Goal: Task Accomplishment & Management: Use online tool/utility

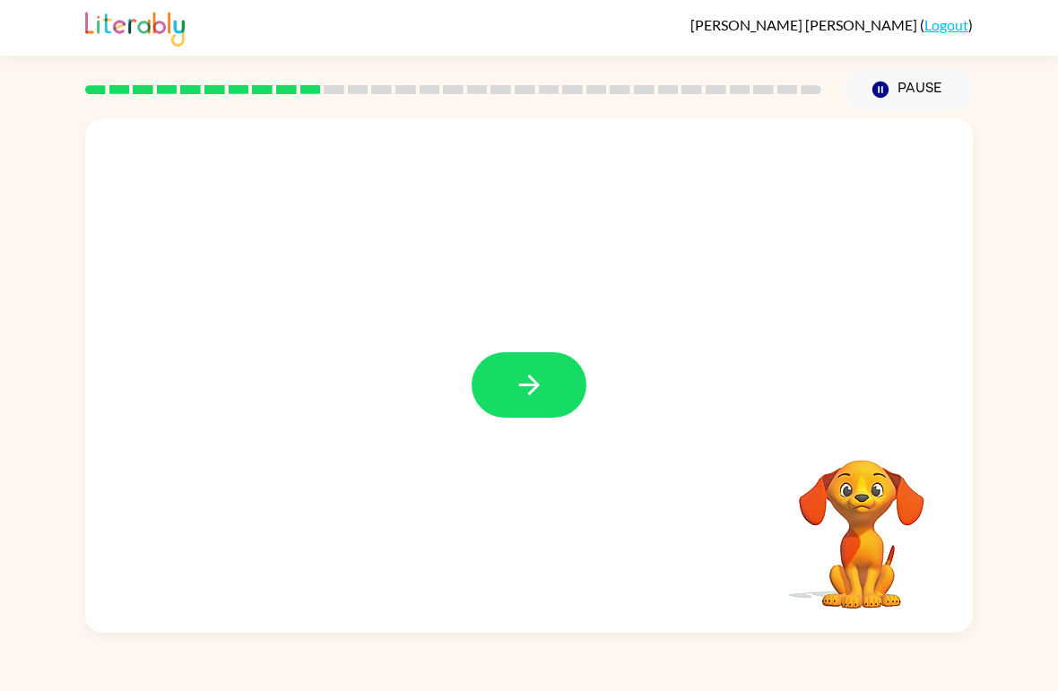
click at [566, 395] on button "button" at bounding box center [528, 384] width 115 height 65
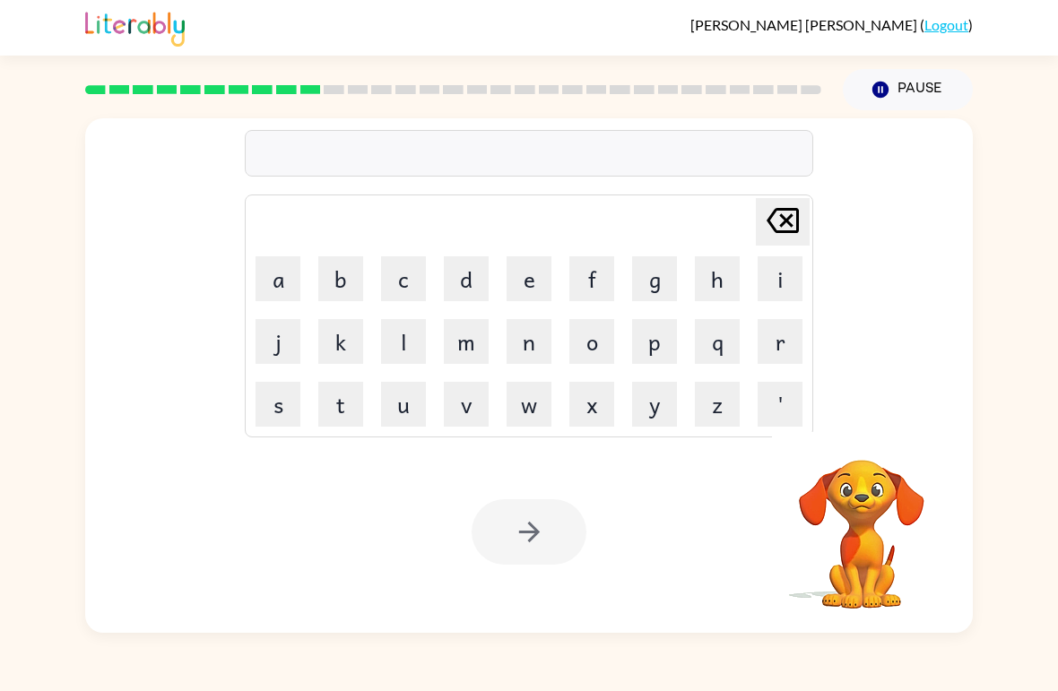
click at [1055, 419] on div "[PERSON_NAME] last character input a b c d e f g h i j k l m n o p q r s t u v …" at bounding box center [529, 371] width 1058 height 523
click at [858, 453] on button "button" at bounding box center [862, 436] width 46 height 46
click at [875, 430] on icon "button" at bounding box center [861, 435] width 31 height 31
click at [474, 279] on button "d" at bounding box center [466, 278] width 45 height 45
click at [778, 273] on button "i" at bounding box center [779, 278] width 45 height 45
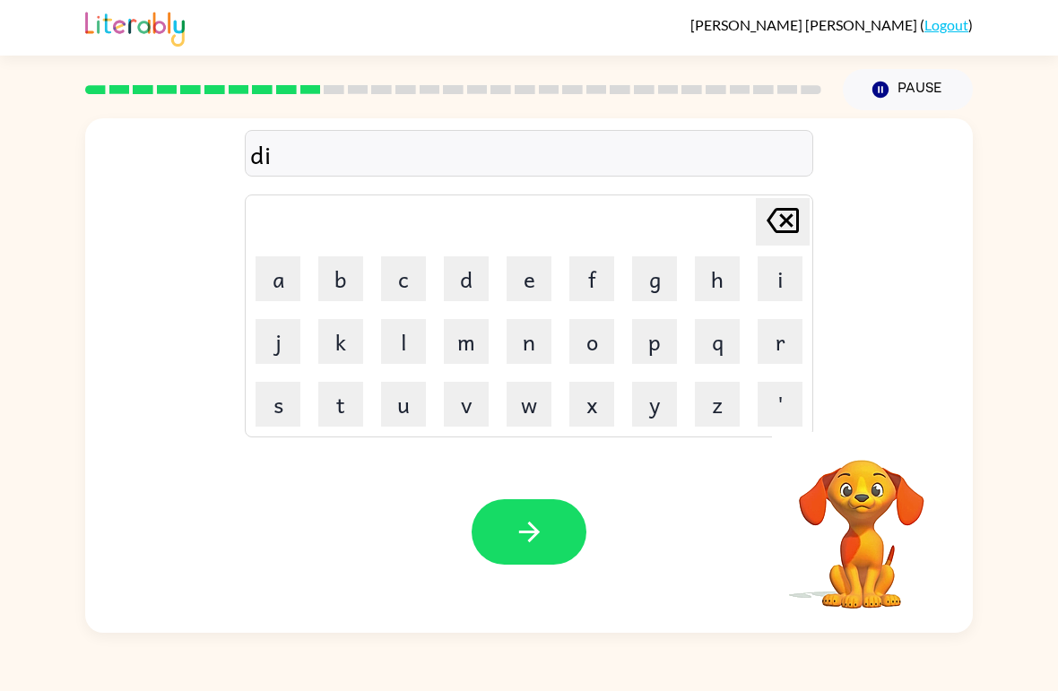
click at [291, 411] on button "s" at bounding box center [277, 404] width 45 height 45
click at [351, 409] on button "t" at bounding box center [340, 404] width 45 height 45
click at [1047, 25] on div "[PERSON_NAME] ( Logout )" at bounding box center [529, 28] width 1058 height 56
click at [787, 348] on button "r" at bounding box center [779, 341] width 45 height 45
click at [609, 339] on button "o" at bounding box center [591, 341] width 45 height 45
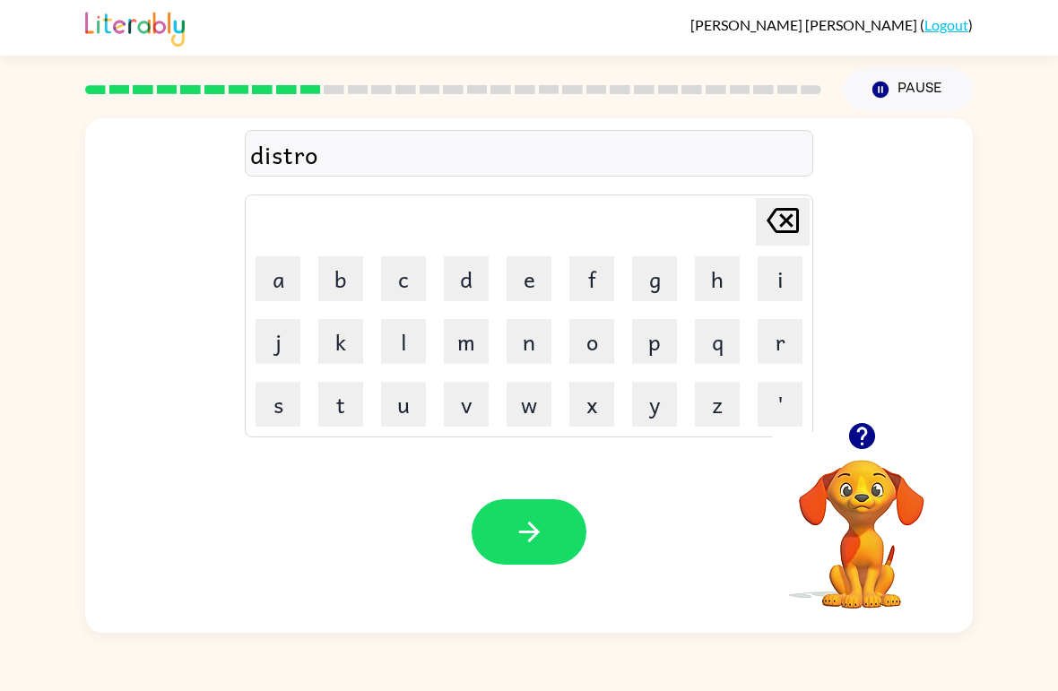
click at [422, 414] on button "u" at bounding box center [403, 404] width 45 height 45
click at [281, 408] on button "s" at bounding box center [277, 404] width 45 height 45
click at [358, 415] on button "t" at bounding box center [340, 404] width 45 height 45
click at [514, 523] on icon "button" at bounding box center [529, 531] width 31 height 31
click at [851, 451] on icon "button" at bounding box center [861, 435] width 31 height 31
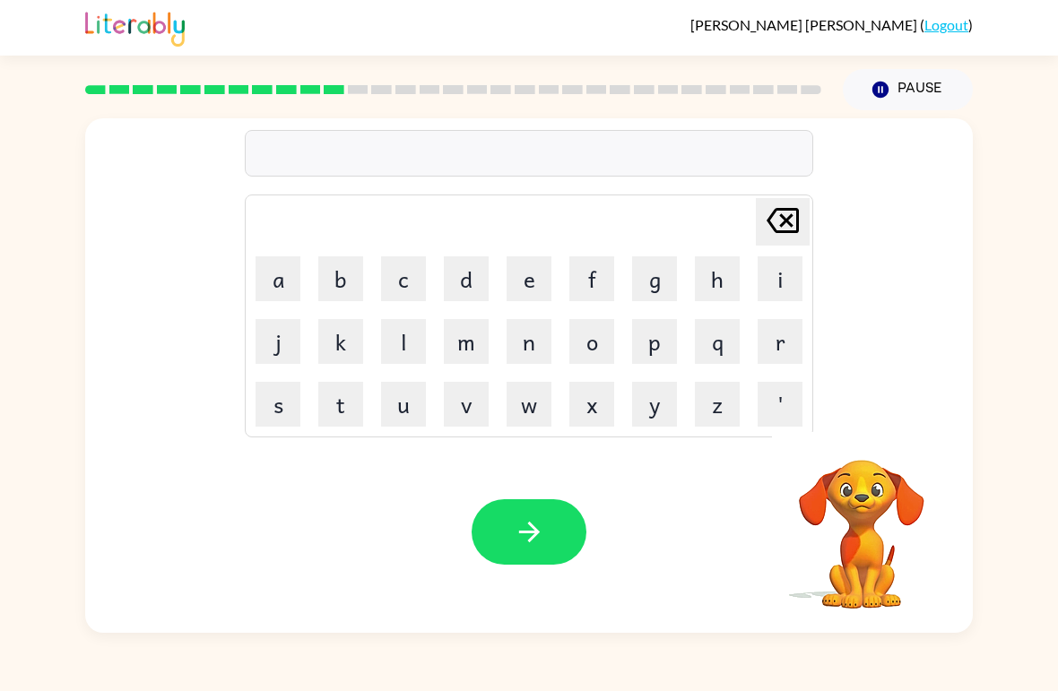
click at [723, 341] on button "q" at bounding box center [717, 341] width 45 height 45
click at [782, 215] on icon "[PERSON_NAME] last character input" at bounding box center [782, 220] width 43 height 43
click at [852, 470] on video "Your browser must support playing .mp4 files to use Literably. Please try using…" at bounding box center [861, 521] width 179 height 179
click at [869, 451] on icon "button" at bounding box center [861, 435] width 31 height 31
click at [657, 270] on button "g" at bounding box center [654, 278] width 45 height 45
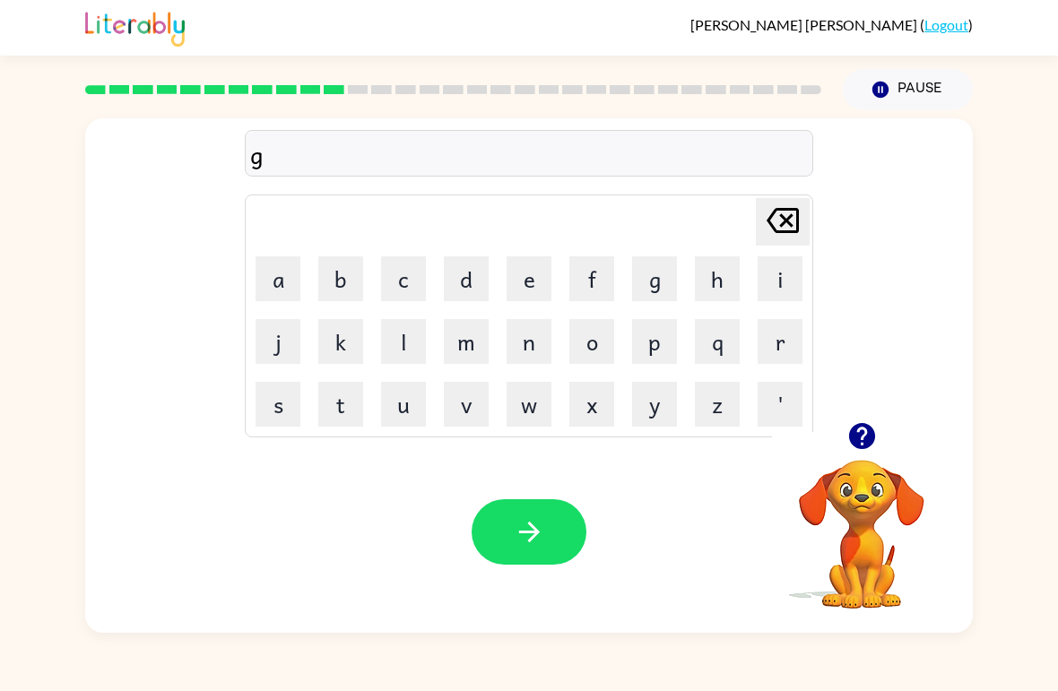
click at [880, 445] on button "button" at bounding box center [862, 436] width 46 height 46
click at [781, 345] on button "r" at bounding box center [779, 341] width 45 height 45
click at [609, 335] on button "o" at bounding box center [591, 341] width 45 height 45
click at [531, 426] on button "w" at bounding box center [528, 404] width 45 height 45
click at [535, 495] on div "Your browser must support playing .mp4 files to use Literably. Please try using…" at bounding box center [528, 532] width 887 height 202
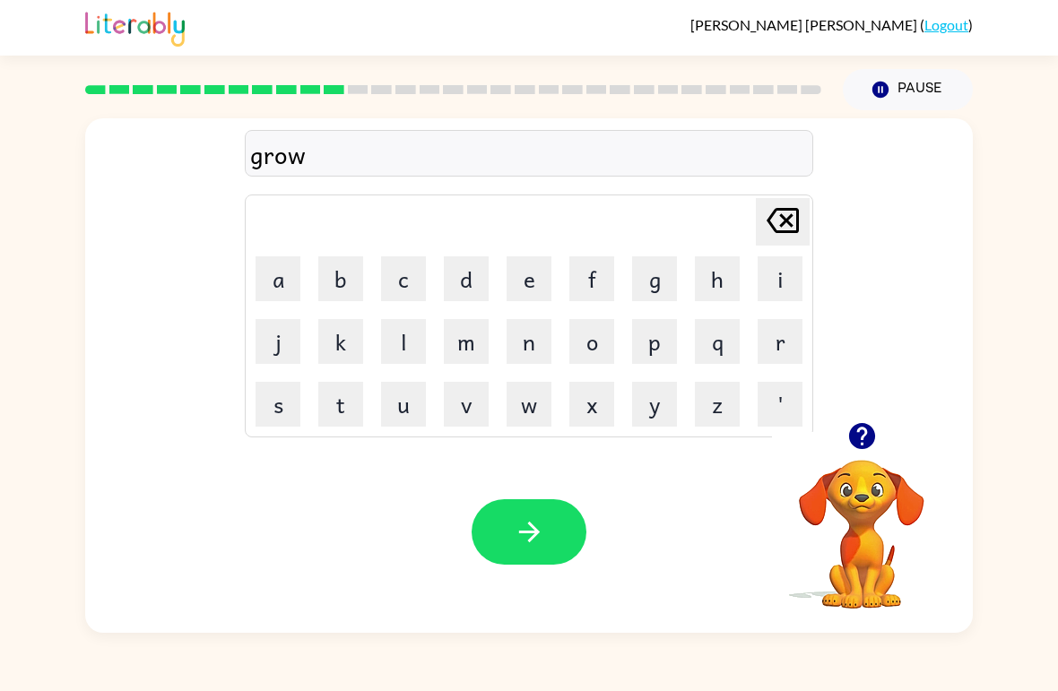
click at [500, 527] on button "button" at bounding box center [528, 531] width 115 height 65
click at [540, 526] on div at bounding box center [528, 531] width 115 height 65
click at [894, 429] on div at bounding box center [861, 436] width 179 height 46
click at [893, 428] on div at bounding box center [861, 436] width 179 height 46
click at [867, 442] on icon "button" at bounding box center [861, 436] width 26 height 26
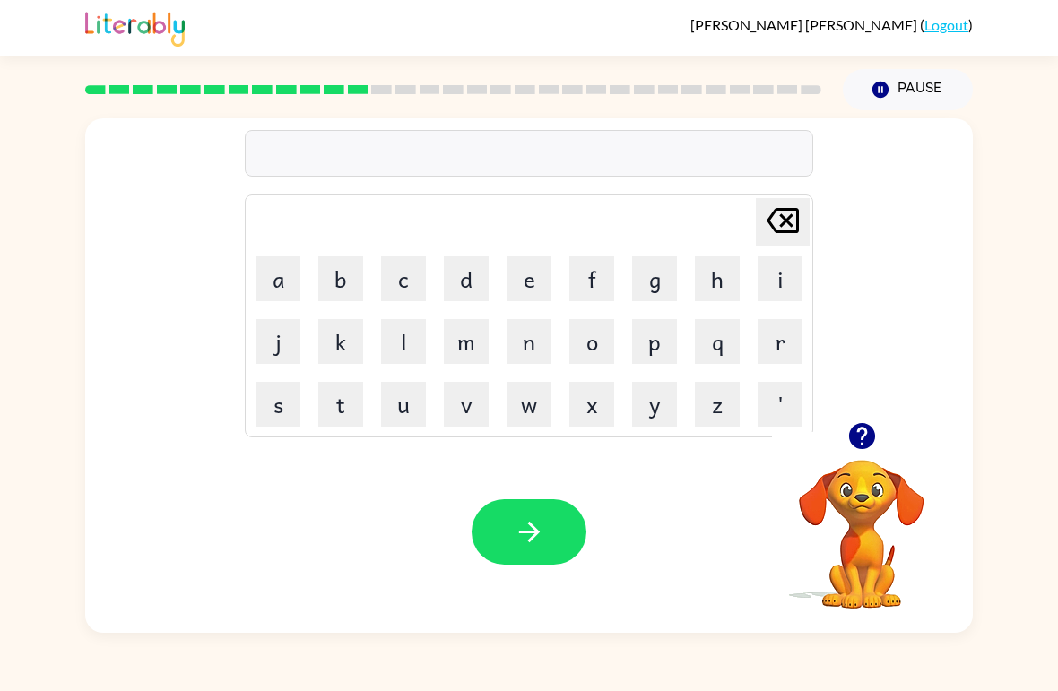
click at [601, 345] on button "o" at bounding box center [591, 341] width 45 height 45
click at [552, 518] on button "button" at bounding box center [528, 531] width 115 height 65
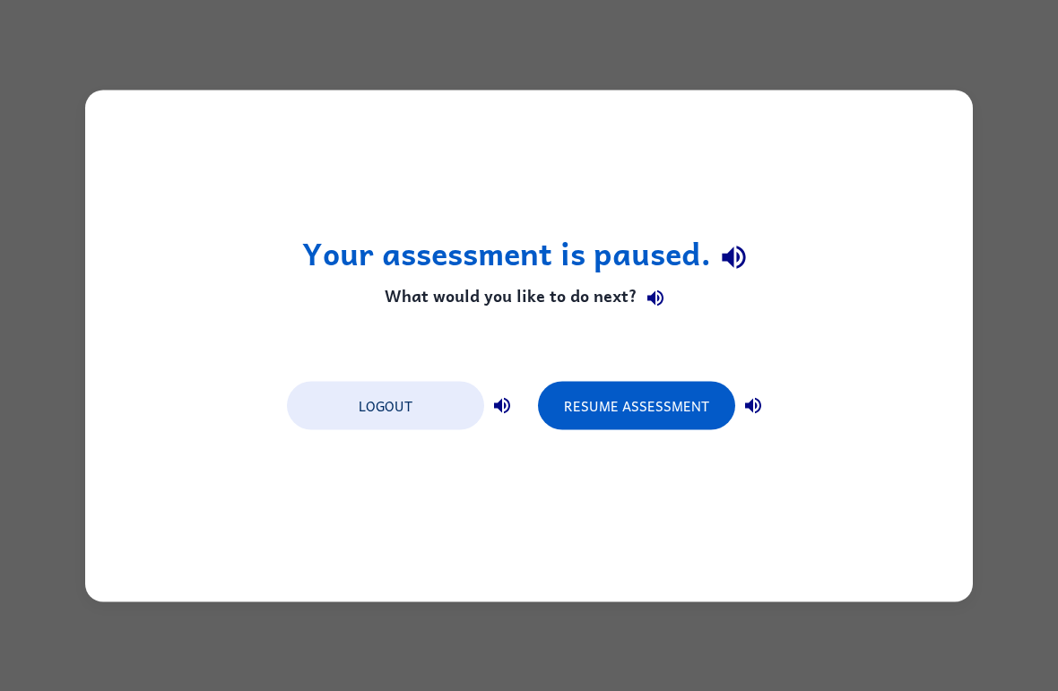
click at [669, 410] on button "Resume Assessment" at bounding box center [636, 405] width 197 height 48
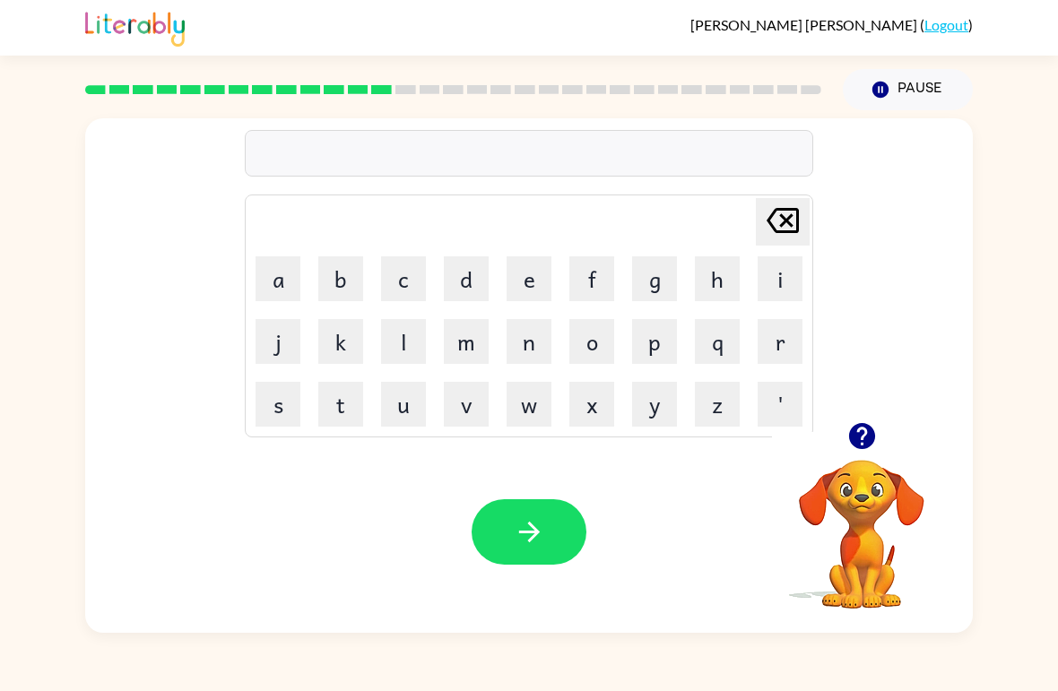
click at [488, 341] on button "m" at bounding box center [466, 341] width 45 height 45
click at [471, 272] on button "d" at bounding box center [466, 278] width 45 height 45
click at [799, 256] on button "i" at bounding box center [779, 278] width 45 height 45
click at [771, 227] on icon at bounding box center [782, 220] width 32 height 25
click at [770, 227] on icon "[PERSON_NAME] last character input" at bounding box center [782, 220] width 43 height 43
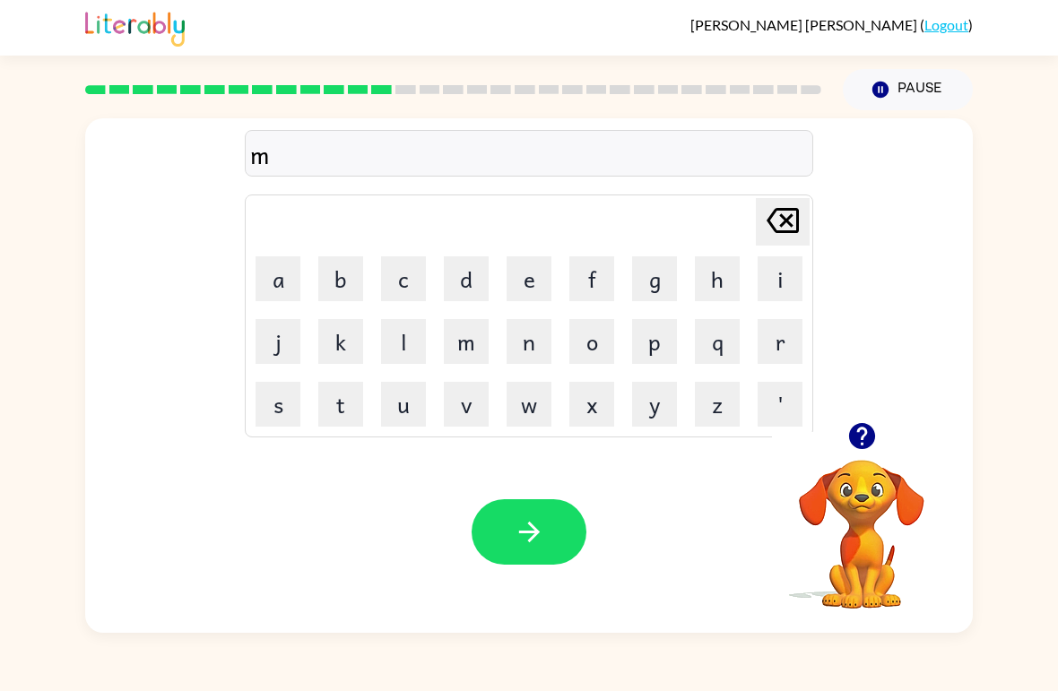
click at [291, 281] on button "a" at bounding box center [277, 278] width 45 height 45
click at [471, 281] on button "d" at bounding box center [466, 278] width 45 height 45
click at [538, 341] on button "n" at bounding box center [528, 341] width 45 height 45
click at [548, 277] on button "e" at bounding box center [528, 278] width 45 height 45
click at [292, 421] on button "s" at bounding box center [277, 404] width 45 height 45
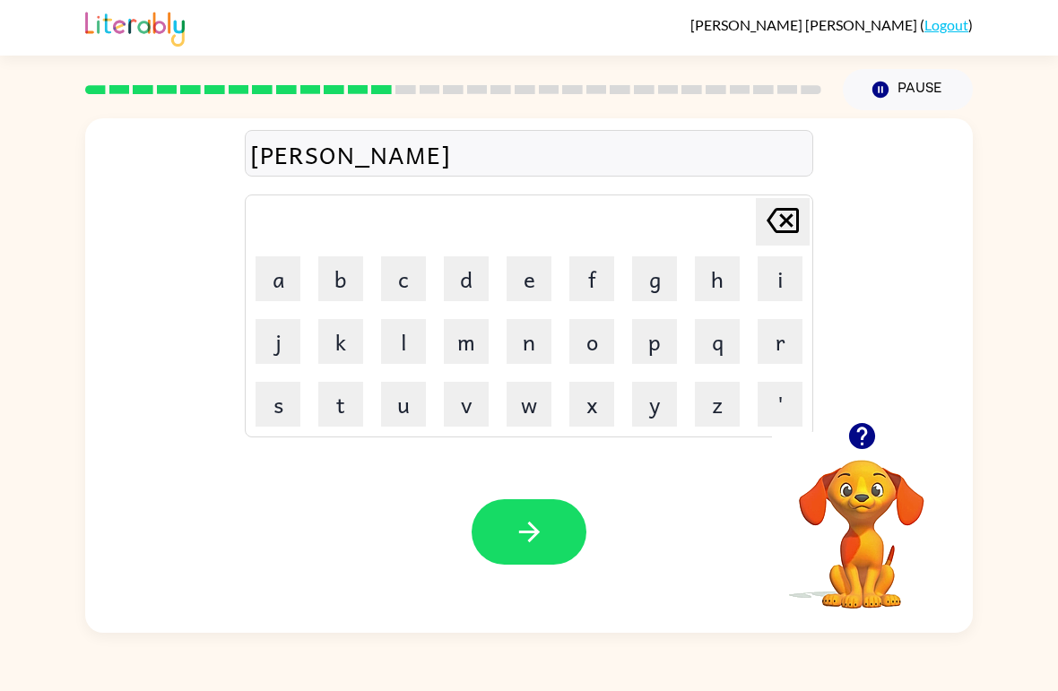
click at [292, 420] on button "s" at bounding box center [277, 404] width 45 height 45
click at [538, 520] on icon "button" at bounding box center [529, 531] width 31 height 31
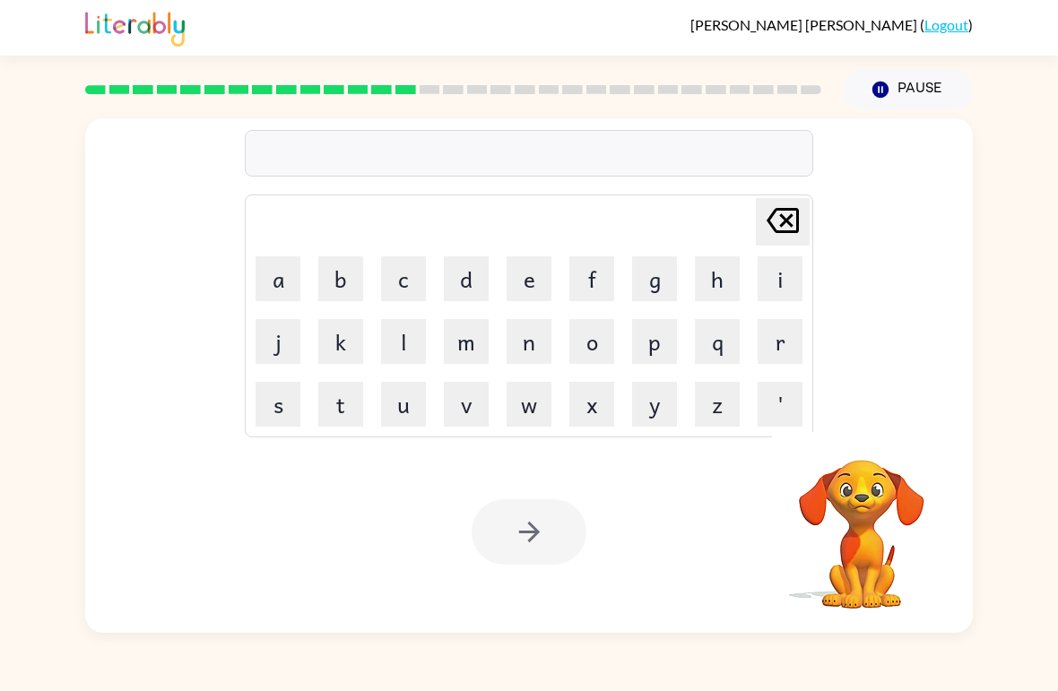
click at [335, 296] on button "b" at bounding box center [340, 278] width 45 height 45
click at [604, 350] on button "o" at bounding box center [591, 341] width 45 height 45
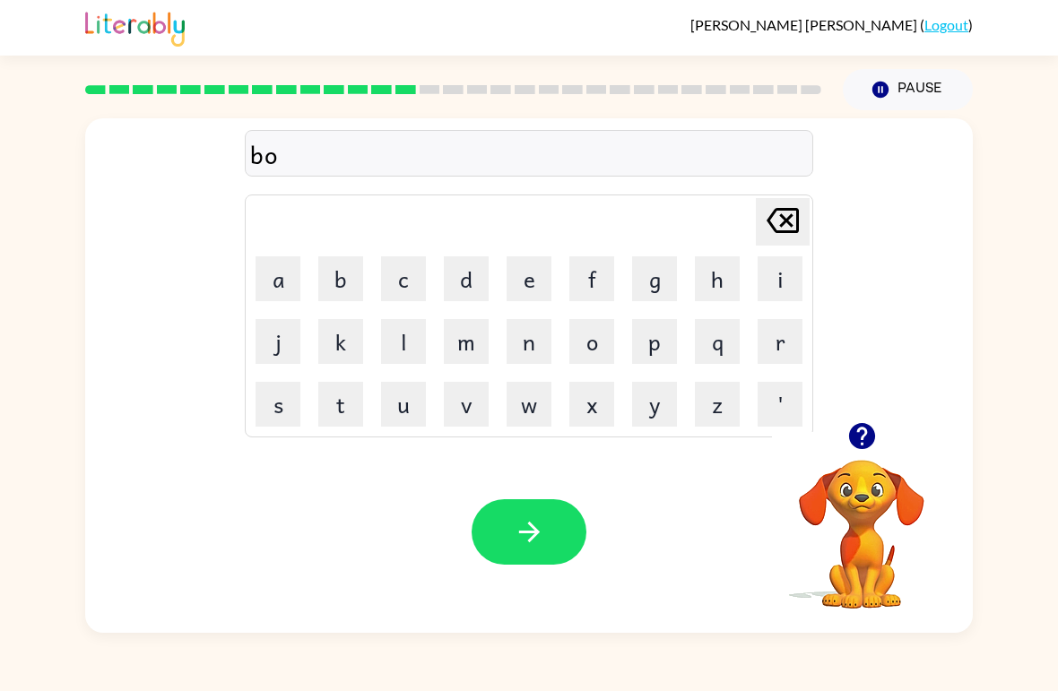
click at [412, 424] on button "u" at bounding box center [403, 404] width 45 height 45
click at [540, 353] on button "n" at bounding box center [528, 341] width 45 height 45
click at [424, 347] on button "l" at bounding box center [403, 341] width 45 height 45
click at [529, 285] on button "e" at bounding box center [528, 278] width 45 height 45
click at [291, 414] on button "s" at bounding box center [277, 404] width 45 height 45
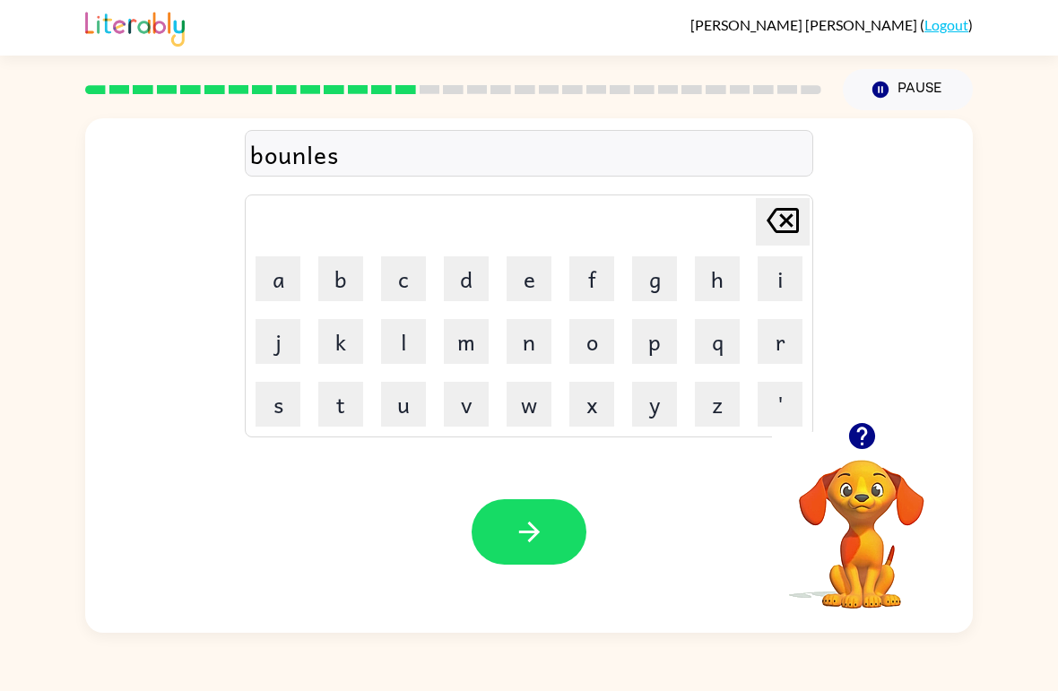
click at [290, 414] on button "s" at bounding box center [277, 404] width 45 height 45
click at [548, 541] on button "button" at bounding box center [528, 531] width 115 height 65
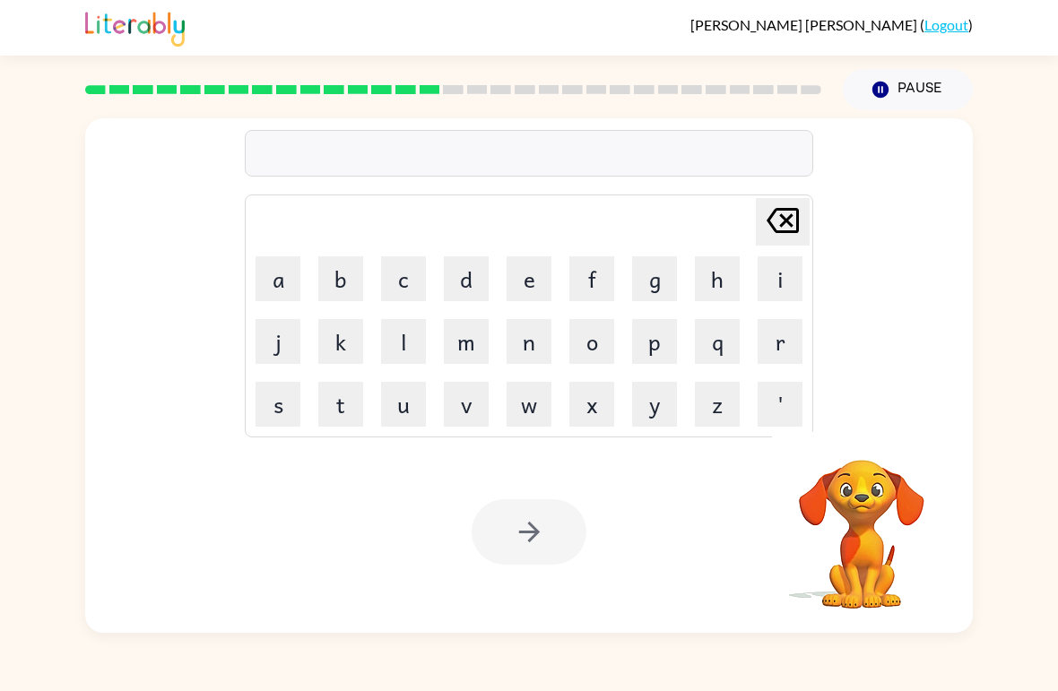
click at [278, 421] on button "s" at bounding box center [277, 404] width 45 height 45
click at [537, 419] on button "w" at bounding box center [528, 404] width 45 height 45
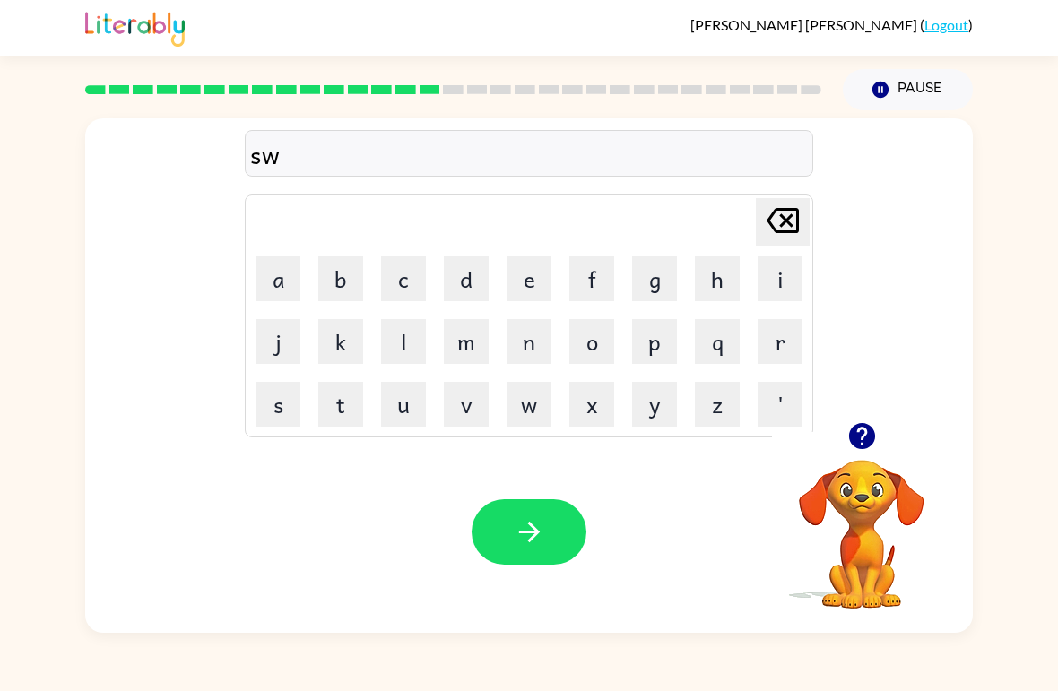
click at [587, 350] on button "o" at bounding box center [591, 341] width 45 height 45
click at [784, 346] on button "r" at bounding box center [779, 341] width 45 height 45
click at [459, 360] on button "m" at bounding box center [466, 341] width 45 height 45
click at [516, 532] on icon "button" at bounding box center [529, 531] width 31 height 31
click at [851, 434] on icon "button" at bounding box center [861, 436] width 26 height 26
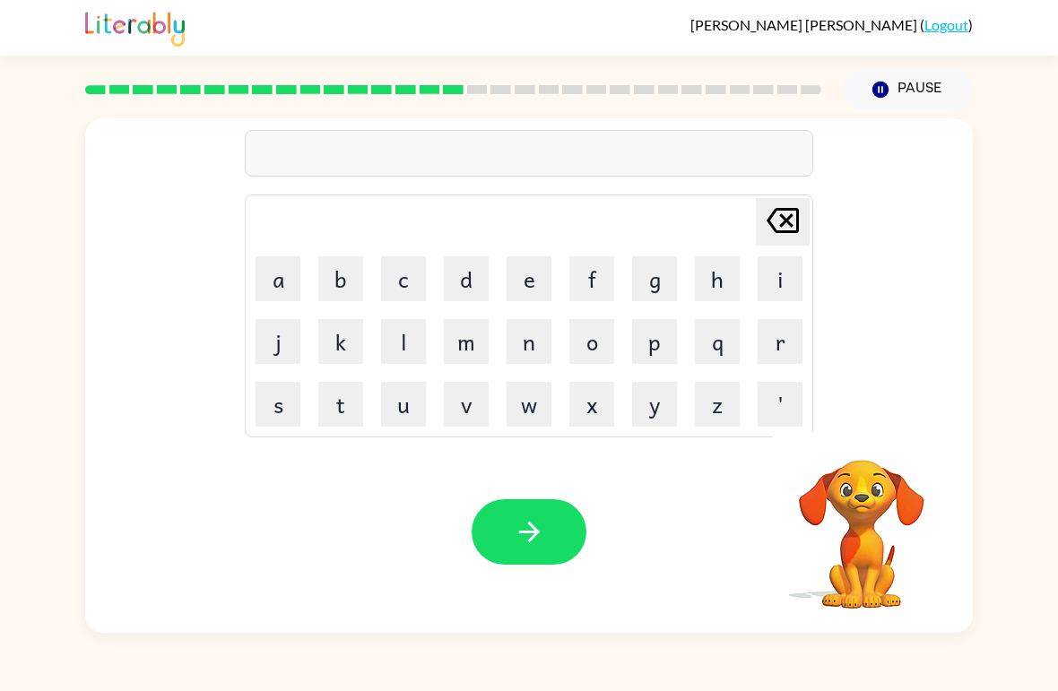
click at [799, 350] on button "r" at bounding box center [779, 341] width 45 height 45
click at [287, 287] on button "a" at bounding box center [277, 278] width 45 height 45
click at [467, 341] on button "m" at bounding box center [466, 341] width 45 height 45
click at [514, 520] on icon "button" at bounding box center [529, 531] width 31 height 31
click at [350, 288] on button "b" at bounding box center [340, 278] width 45 height 45
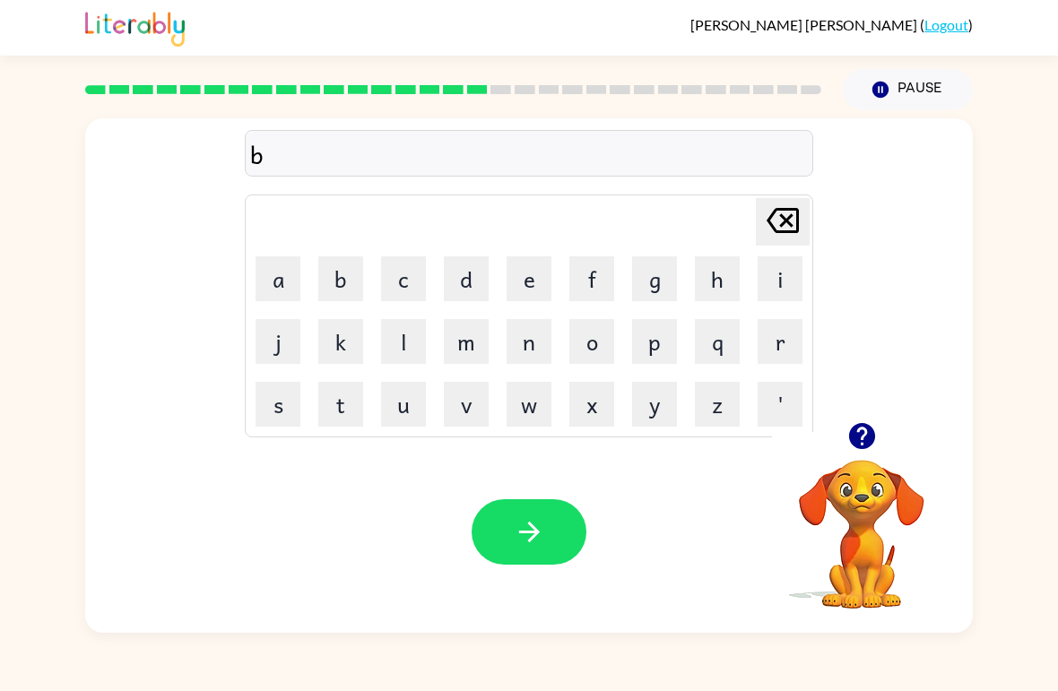
click at [883, 413] on div "b [PERSON_NAME] last character input a b c d e f g h i j k l m n o p q r s t u …" at bounding box center [528, 270] width 887 height 304
click at [874, 436] on icon "button" at bounding box center [861, 436] width 26 height 26
click at [770, 354] on button "r" at bounding box center [779, 341] width 45 height 45
click at [775, 277] on button "i" at bounding box center [779, 278] width 45 height 45
click at [472, 346] on button "m" at bounding box center [466, 341] width 45 height 45
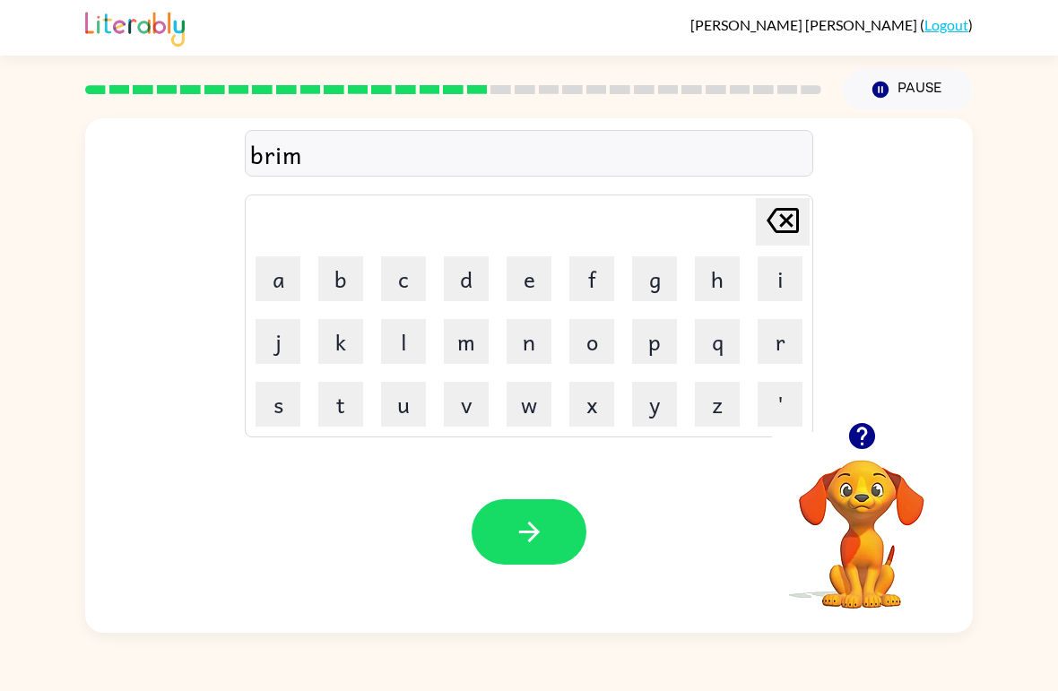
click at [774, 274] on button "i" at bounding box center [779, 278] width 45 height 45
click at [535, 356] on button "n" at bounding box center [528, 341] width 45 height 45
click at [660, 287] on button "g" at bounding box center [654, 278] width 45 height 45
click at [563, 540] on button "button" at bounding box center [528, 531] width 115 height 65
click at [869, 455] on button "button" at bounding box center [862, 436] width 46 height 46
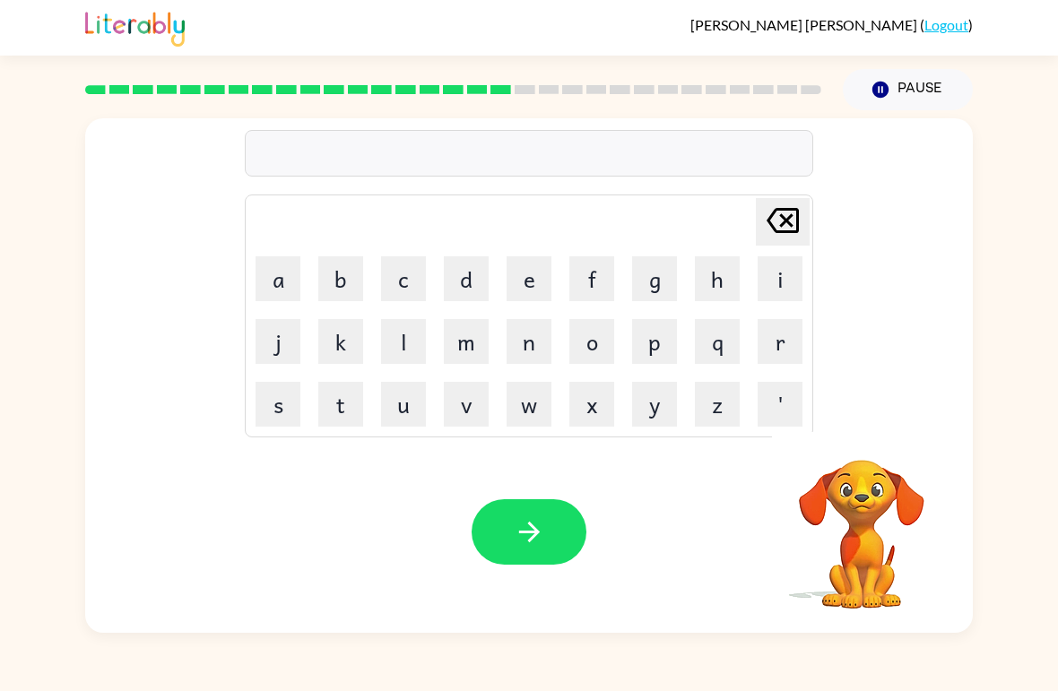
click at [779, 349] on button "r" at bounding box center [779, 341] width 45 height 45
click at [533, 281] on button "e" at bounding box center [528, 278] width 45 height 45
click at [281, 408] on button "s" at bounding box center [277, 404] width 45 height 45
click at [824, 460] on video "Your browser must support playing .mp4 files to use Literably. Please try using…" at bounding box center [861, 521] width 179 height 179
click at [865, 437] on icon "button" at bounding box center [861, 436] width 26 height 26
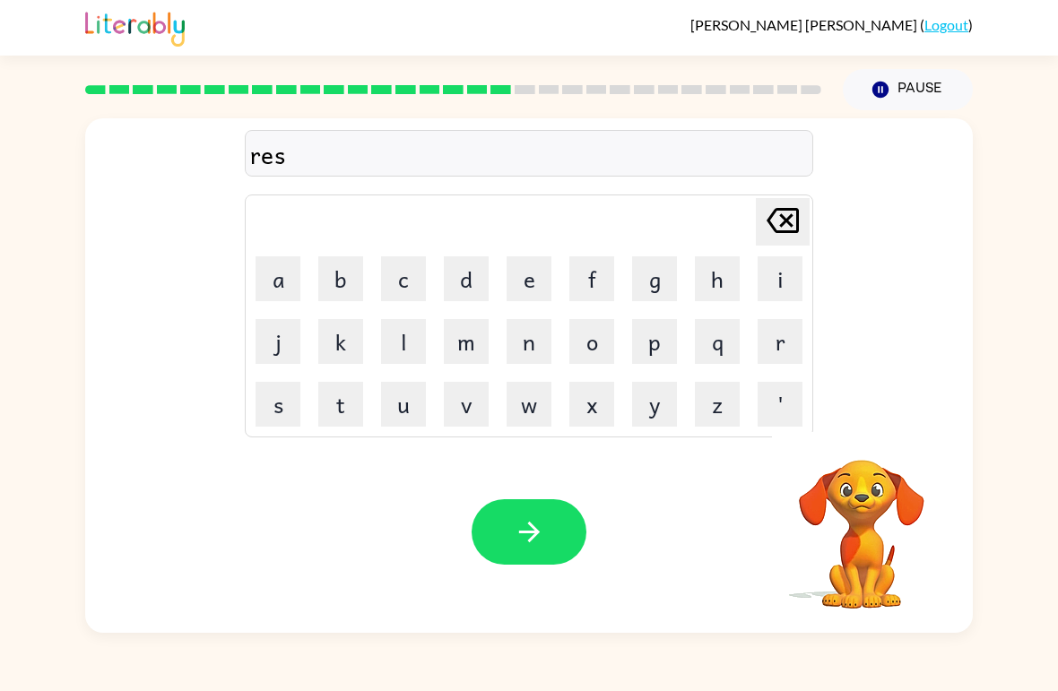
click at [419, 298] on button "c" at bounding box center [403, 278] width 45 height 45
click at [409, 413] on button "u" at bounding box center [403, 404] width 45 height 45
click at [297, 414] on button "s" at bounding box center [277, 404] width 45 height 45
click at [531, 281] on button "e" at bounding box center [528, 278] width 45 height 45
click at [522, 540] on icon "button" at bounding box center [529, 531] width 31 height 31
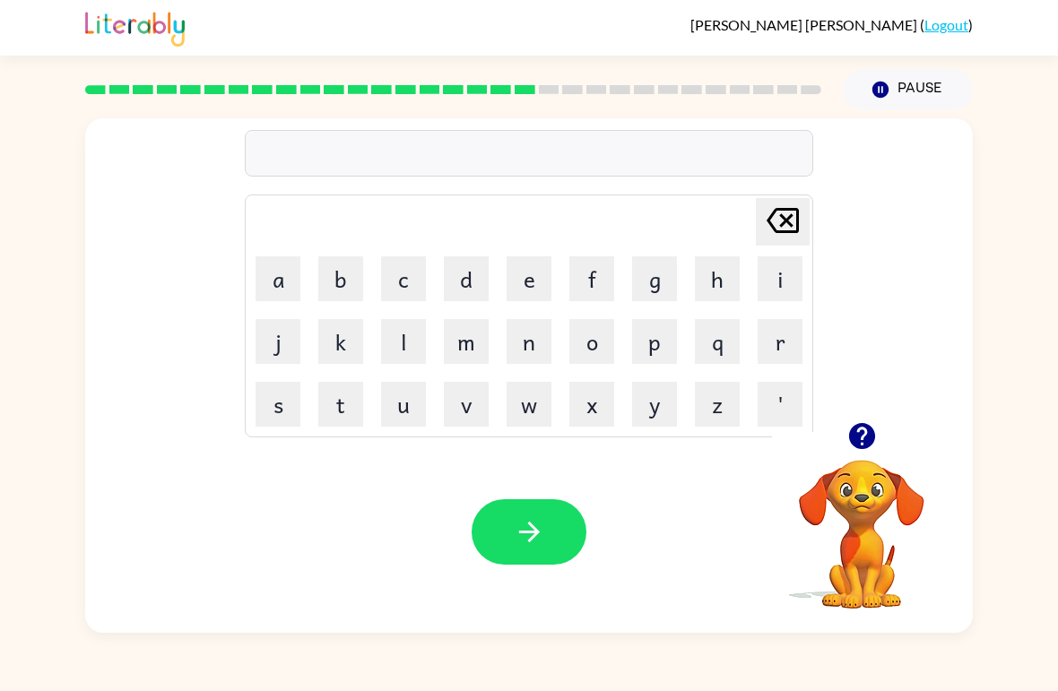
click at [868, 456] on button "button" at bounding box center [862, 436] width 46 height 46
click at [274, 292] on button "a" at bounding box center [277, 278] width 45 height 45
click at [781, 351] on button "r" at bounding box center [779, 341] width 45 height 45
click at [345, 413] on button "t" at bounding box center [340, 404] width 45 height 45
click at [855, 439] on icon "button" at bounding box center [861, 436] width 26 height 26
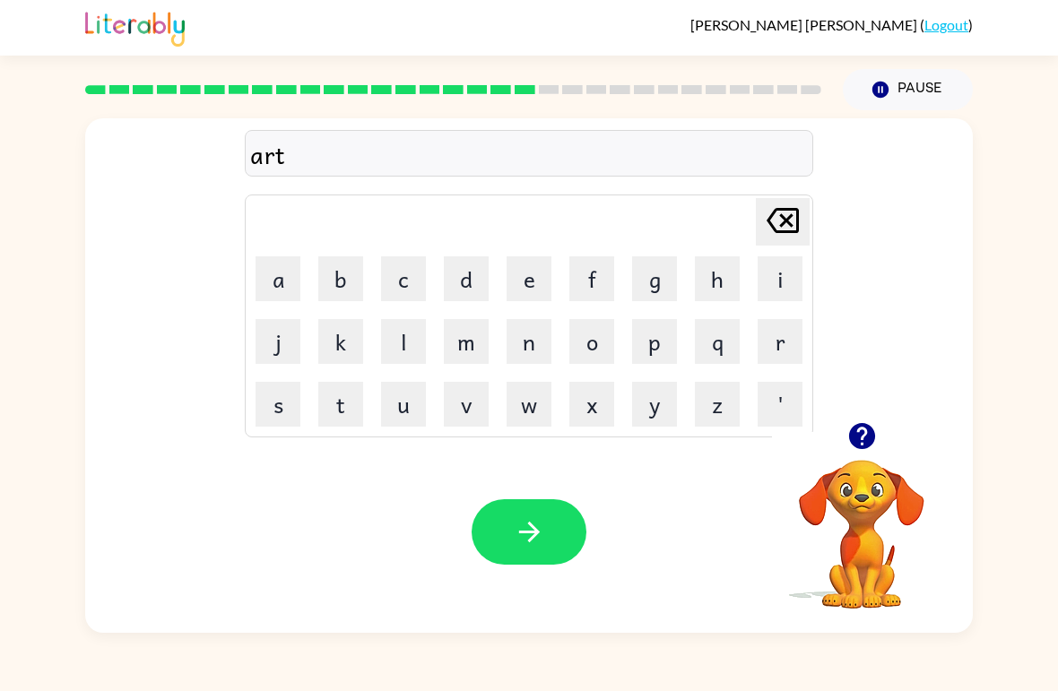
click at [526, 269] on button "e" at bounding box center [528, 278] width 45 height 45
click at [780, 238] on icon "[PERSON_NAME] last character input" at bounding box center [782, 220] width 43 height 43
click at [414, 405] on button "u" at bounding box center [403, 404] width 45 height 45
click at [540, 272] on button "e" at bounding box center [528, 278] width 45 height 45
click at [531, 346] on button "n" at bounding box center [528, 341] width 45 height 45
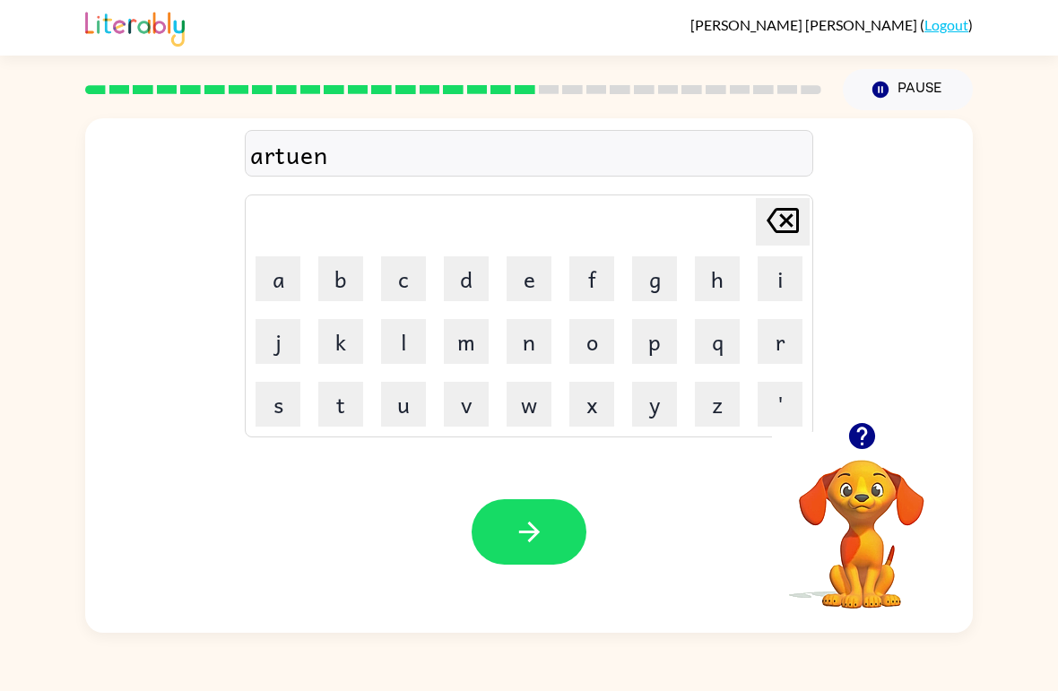
click at [523, 558] on button "button" at bounding box center [528, 531] width 115 height 65
click at [536, 557] on div at bounding box center [528, 531] width 115 height 65
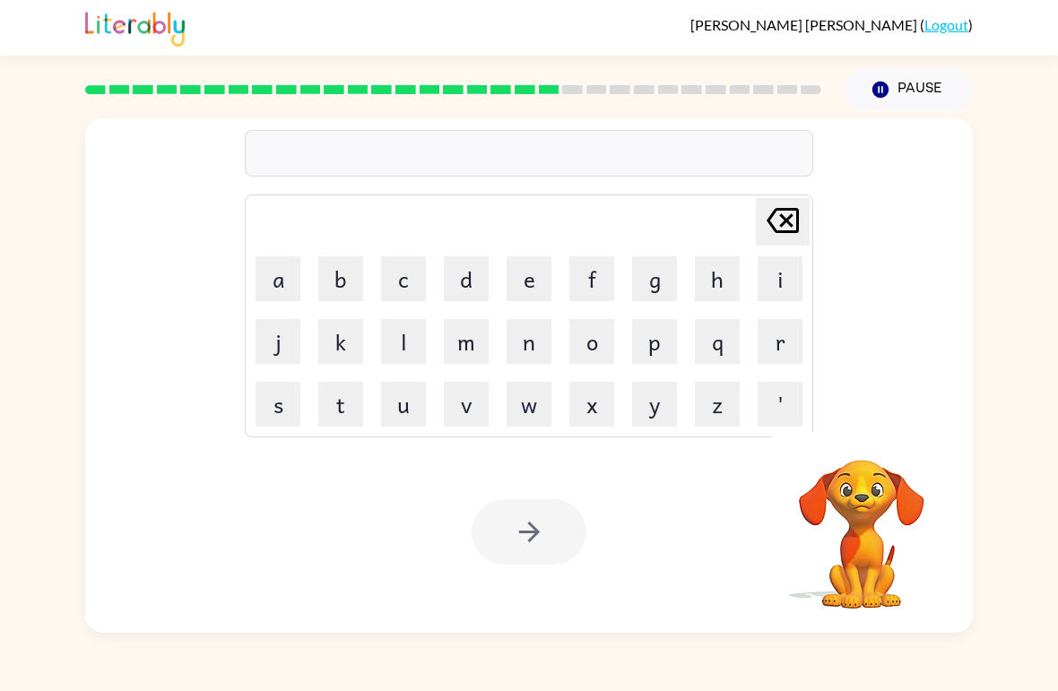
click at [663, 347] on button "p" at bounding box center [654, 341] width 45 height 45
click at [601, 335] on button "o" at bounding box center [591, 341] width 45 height 45
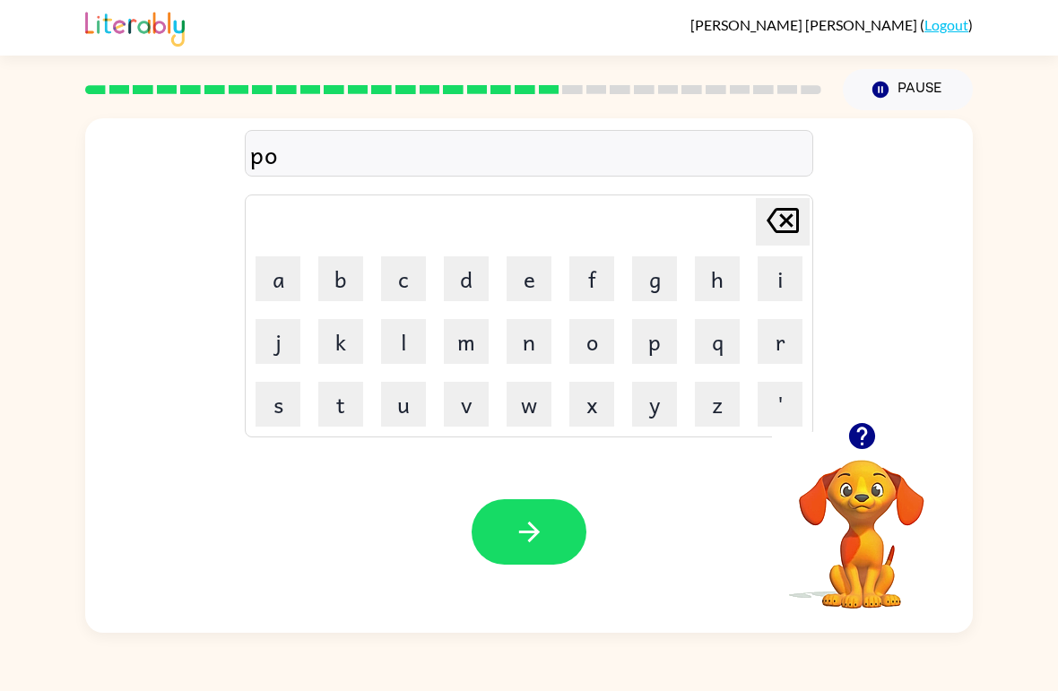
click at [860, 454] on button "button" at bounding box center [862, 436] width 46 height 46
click at [785, 220] on icon at bounding box center [782, 220] width 32 height 25
click at [784, 220] on icon at bounding box center [782, 220] width 32 height 25
click at [788, 220] on icon at bounding box center [782, 220] width 32 height 25
click at [591, 279] on button "f" at bounding box center [591, 278] width 45 height 45
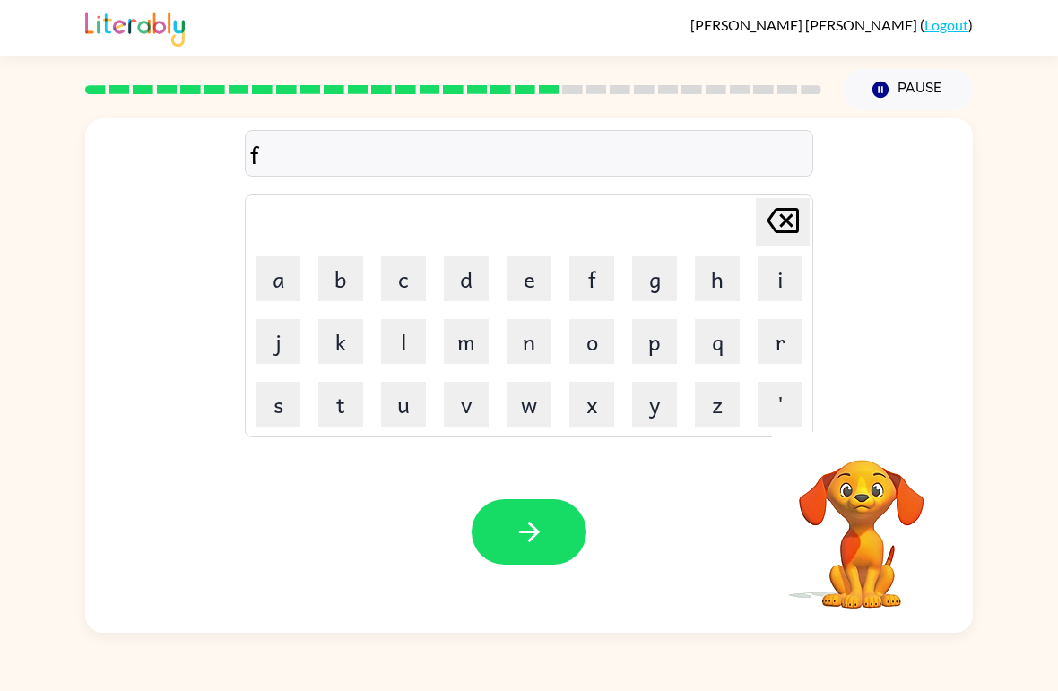
click at [590, 341] on button "o" at bounding box center [591, 341] width 45 height 45
click at [401, 350] on button "l" at bounding box center [403, 341] width 45 height 45
click at [400, 350] on button "l" at bounding box center [403, 341] width 45 height 45
click at [600, 346] on button "o" at bounding box center [591, 341] width 45 height 45
click at [524, 385] on button "w" at bounding box center [528, 404] width 45 height 45
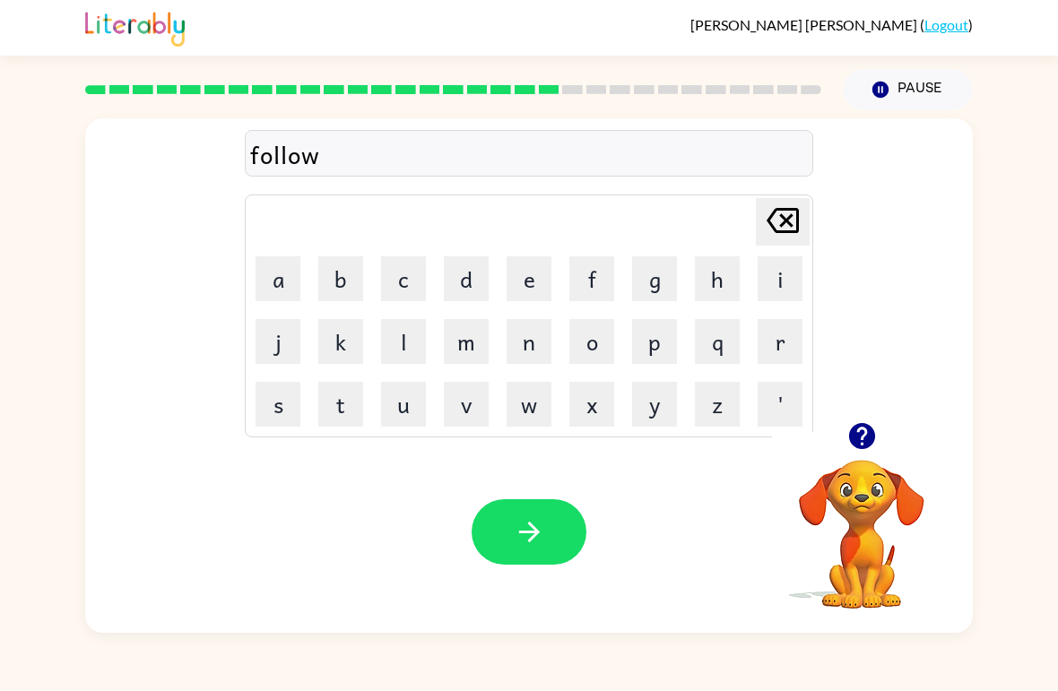
click at [540, 542] on icon "button" at bounding box center [529, 531] width 31 height 31
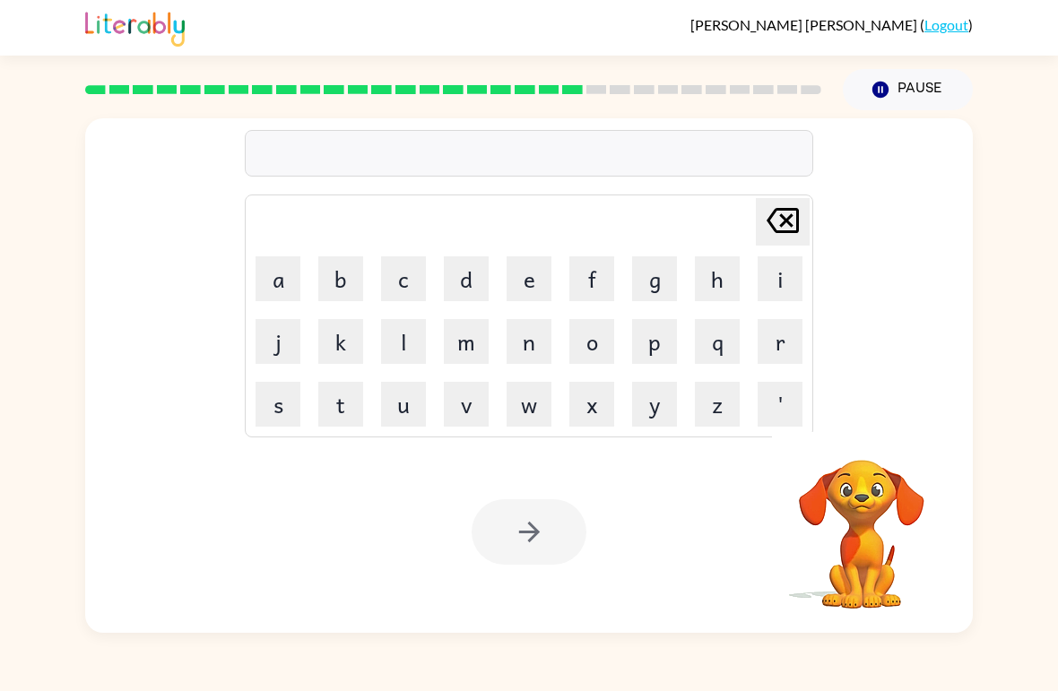
click at [254, 436] on table "[PERSON_NAME] last character input a b c d e f g h i j k l m n o p q r s t u v …" at bounding box center [529, 315] width 566 height 241
click at [298, 409] on button "s" at bounding box center [277, 404] width 45 height 45
click at [522, 292] on button "e" at bounding box center [528, 278] width 45 height 45
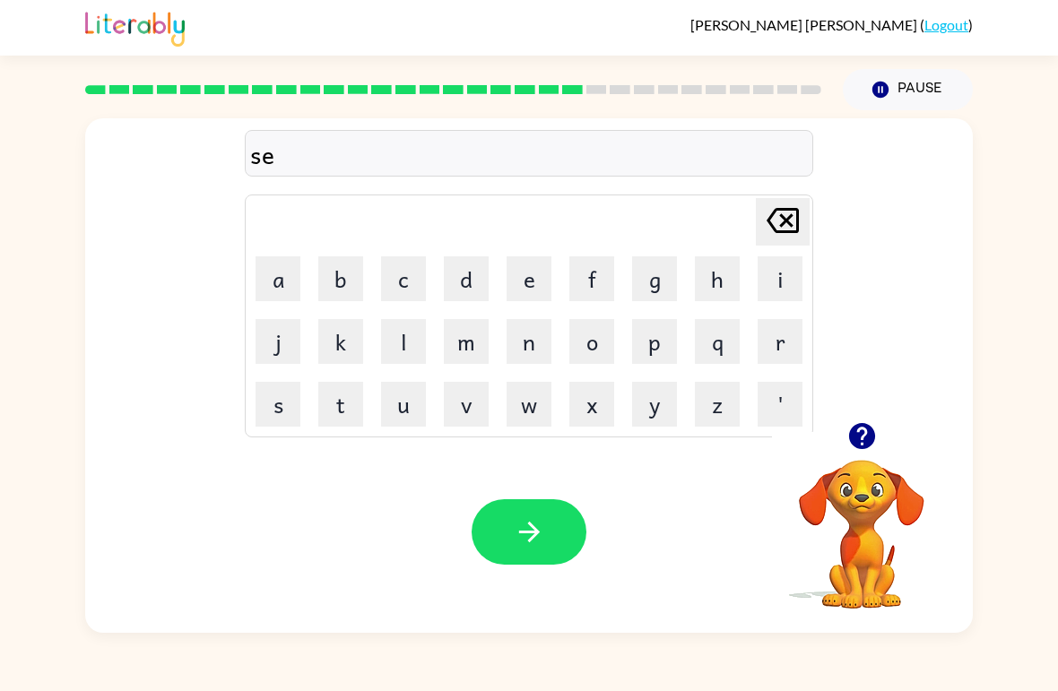
click at [346, 418] on button "t" at bounding box center [340, 404] width 45 height 45
click at [869, 407] on div "set [PERSON_NAME] last character input a b c d e f g h i j k l m n o p q r s t …" at bounding box center [528, 270] width 887 height 304
click at [868, 406] on div "set [PERSON_NAME] last character input a b c d e f g h i j k l m n o p q r s t …" at bounding box center [528, 270] width 887 height 304
click at [859, 442] on icon "button" at bounding box center [861, 436] width 26 height 26
click at [528, 263] on button "e" at bounding box center [528, 278] width 45 height 45
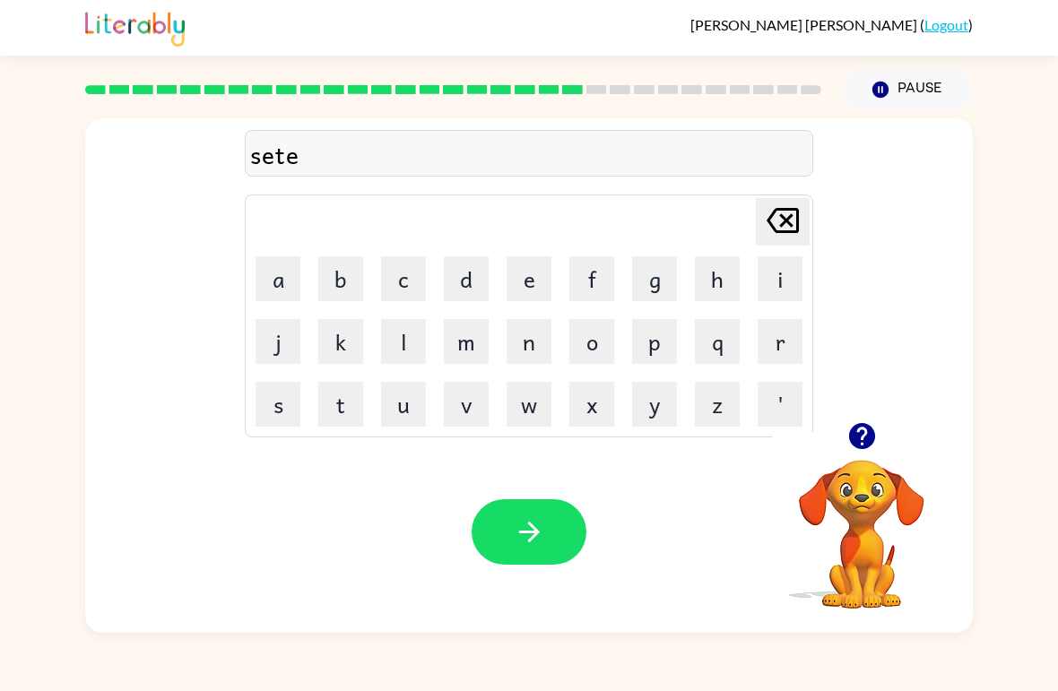
click at [536, 359] on button "n" at bounding box center [528, 341] width 45 height 45
click at [550, 286] on button "e" at bounding box center [528, 278] width 45 height 45
click at [798, 228] on icon at bounding box center [782, 220] width 32 height 25
click at [350, 407] on button "t" at bounding box center [340, 404] width 45 height 45
click at [535, 285] on button "e" at bounding box center [528, 278] width 45 height 45
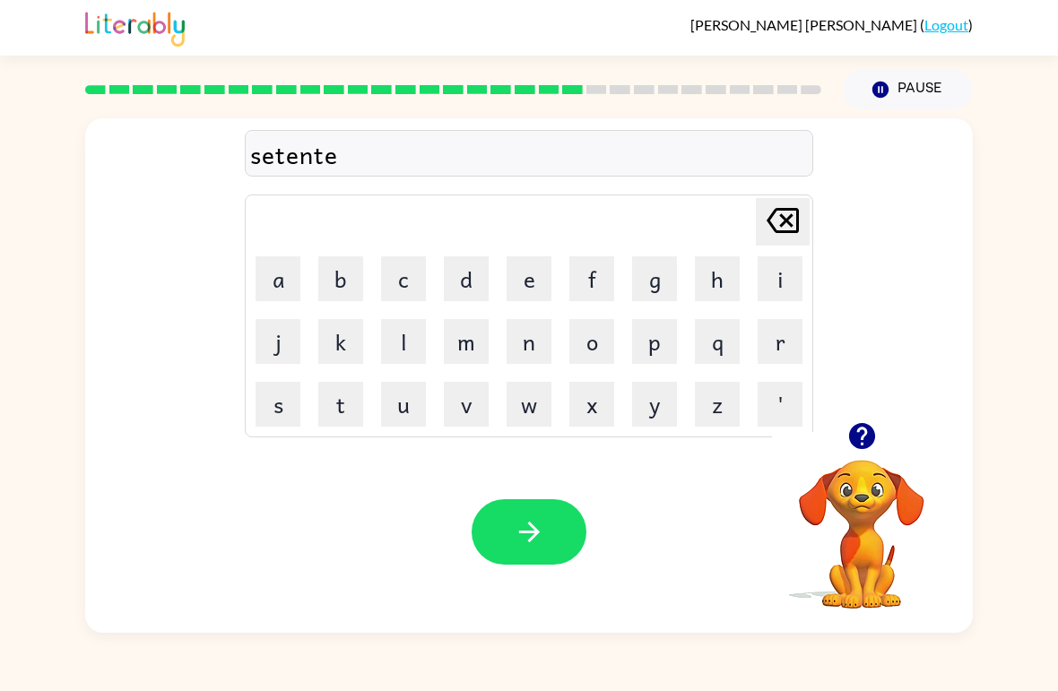
click at [655, 340] on button "p" at bounding box center [654, 341] width 45 height 45
click at [778, 274] on button "i" at bounding box center [779, 278] width 45 height 45
click at [480, 286] on button "d" at bounding box center [466, 278] width 45 height 45
click at [529, 288] on button "e" at bounding box center [528, 278] width 45 height 45
click at [544, 526] on icon "button" at bounding box center [529, 531] width 31 height 31
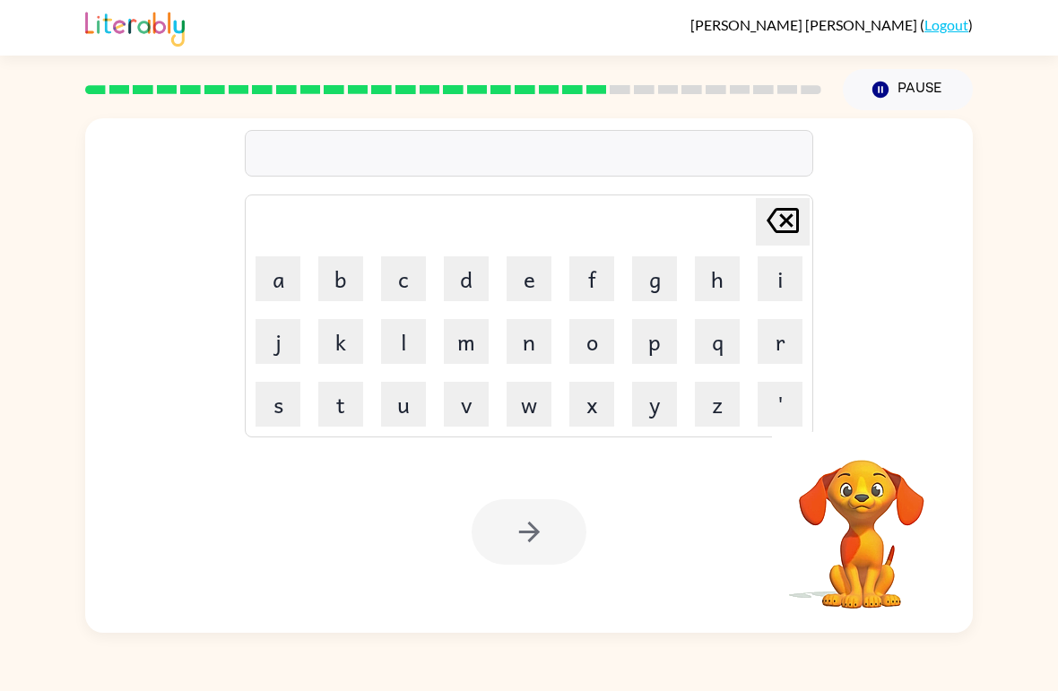
click at [1033, 172] on div "[PERSON_NAME] last character input a b c d e f g h i j k l m n o p q r s t u v …" at bounding box center [529, 371] width 1058 height 523
click at [288, 417] on button "s" at bounding box center [277, 404] width 45 height 45
click at [783, 289] on button "i" at bounding box center [779, 278] width 45 height 45
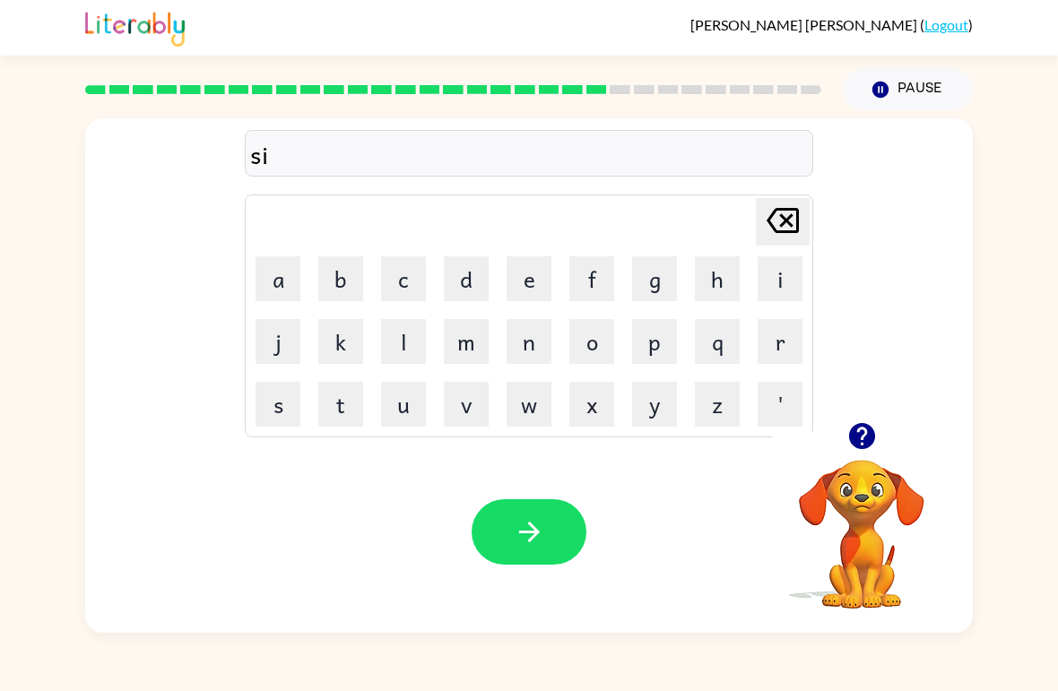
click at [266, 424] on button "s" at bounding box center [277, 404] width 45 height 45
click at [334, 419] on button "t" at bounding box center [340, 404] width 45 height 45
click at [519, 276] on button "e" at bounding box center [528, 278] width 45 height 45
click at [781, 228] on icon at bounding box center [782, 220] width 32 height 25
click at [271, 283] on button "a" at bounding box center [277, 278] width 45 height 45
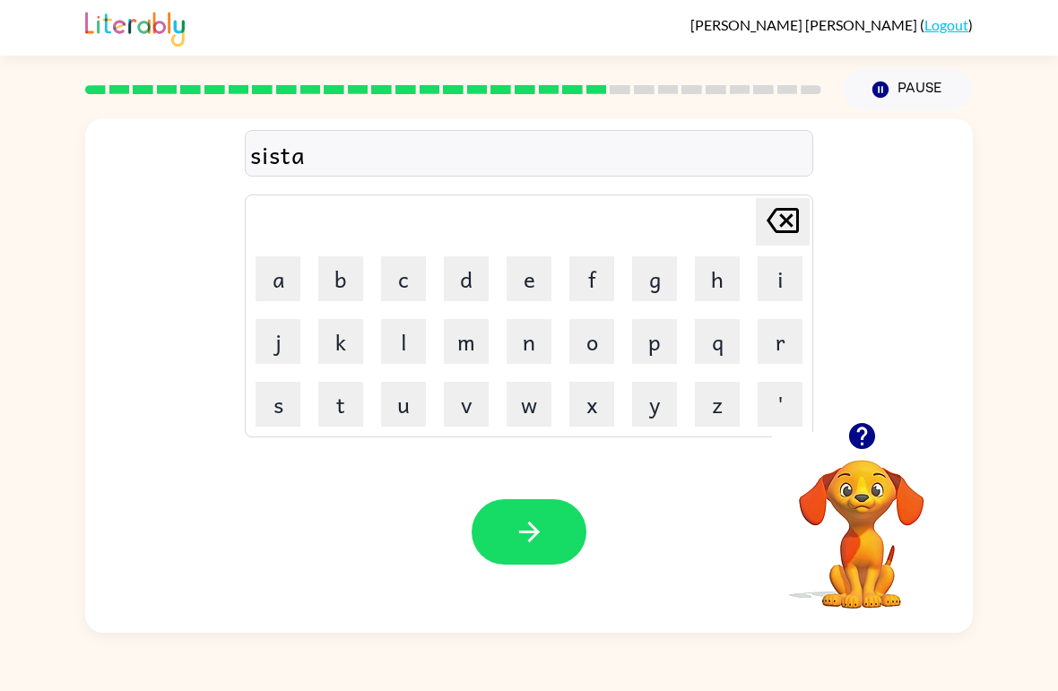
click at [779, 275] on button "i" at bounding box center [779, 278] width 45 height 45
click at [527, 344] on button "n" at bounding box center [528, 341] width 45 height 45
click at [544, 515] on button "button" at bounding box center [528, 531] width 115 height 65
click at [859, 444] on icon "button" at bounding box center [861, 436] width 26 height 26
click at [595, 286] on button "f" at bounding box center [591, 278] width 45 height 45
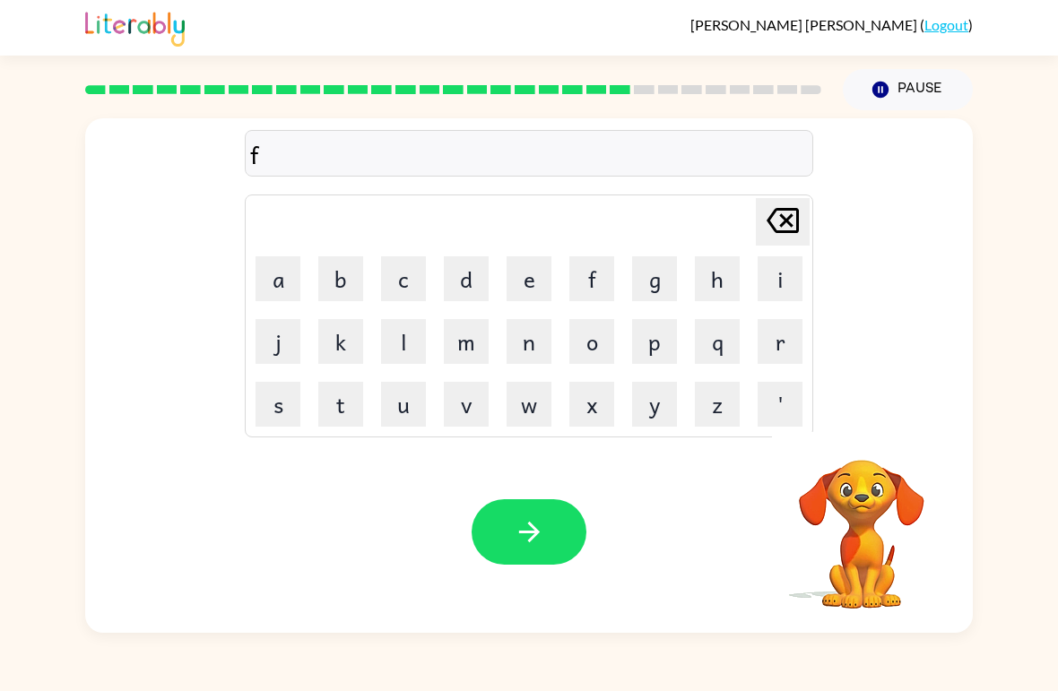
click at [596, 346] on button "o" at bounding box center [591, 341] width 45 height 45
click at [410, 407] on button "u" at bounding box center [403, 404] width 45 height 45
click at [794, 339] on button "r" at bounding box center [779, 341] width 45 height 45
click at [535, 409] on button "w" at bounding box center [528, 404] width 45 height 45
click at [597, 348] on button "o" at bounding box center [591, 341] width 45 height 45
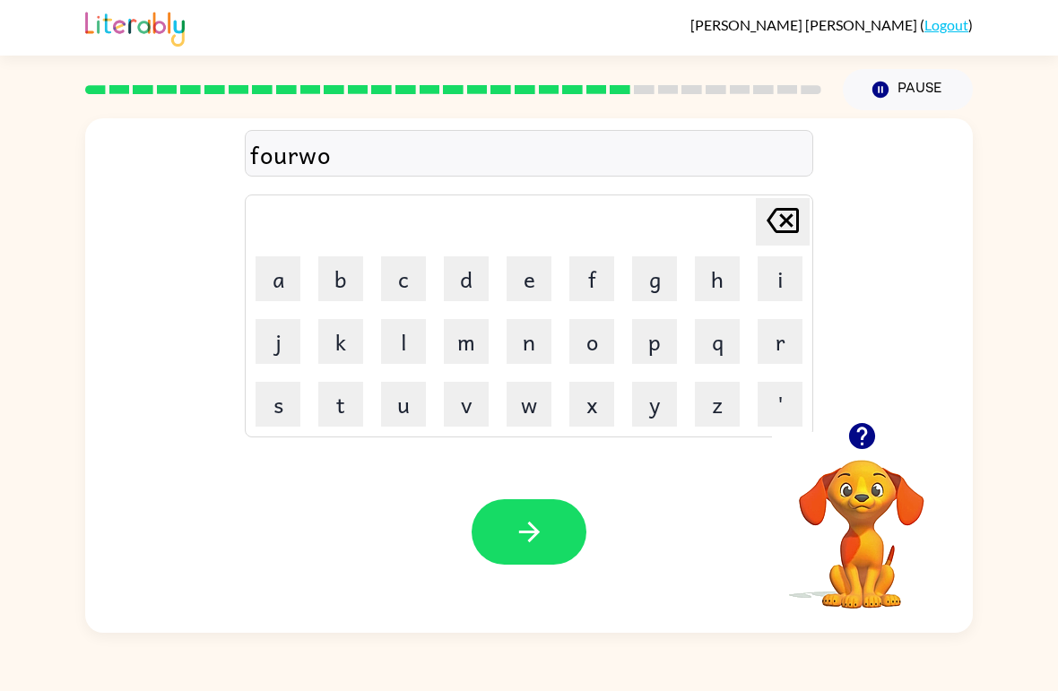
click at [291, 398] on button "s" at bounding box center [277, 404] width 45 height 45
click at [807, 216] on button "[PERSON_NAME] last character input" at bounding box center [783, 222] width 54 height 48
click at [773, 331] on button "r" at bounding box center [779, 341] width 45 height 45
click at [461, 279] on button "d" at bounding box center [466, 278] width 45 height 45
click at [538, 505] on button "button" at bounding box center [528, 531] width 115 height 65
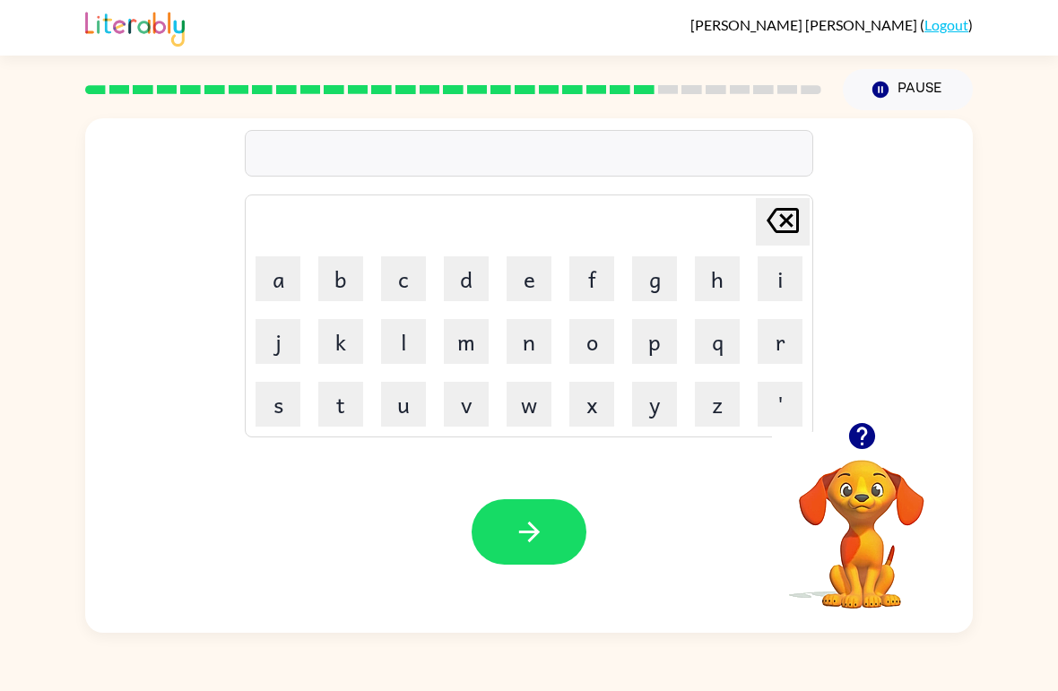
click at [852, 443] on icon "button" at bounding box center [861, 436] width 26 height 26
click at [858, 444] on icon "button" at bounding box center [861, 436] width 26 height 26
click at [770, 335] on button "r" at bounding box center [779, 341] width 45 height 45
click at [541, 283] on button "e" at bounding box center [528, 278] width 45 height 45
click at [408, 347] on button "l" at bounding box center [403, 341] width 45 height 45
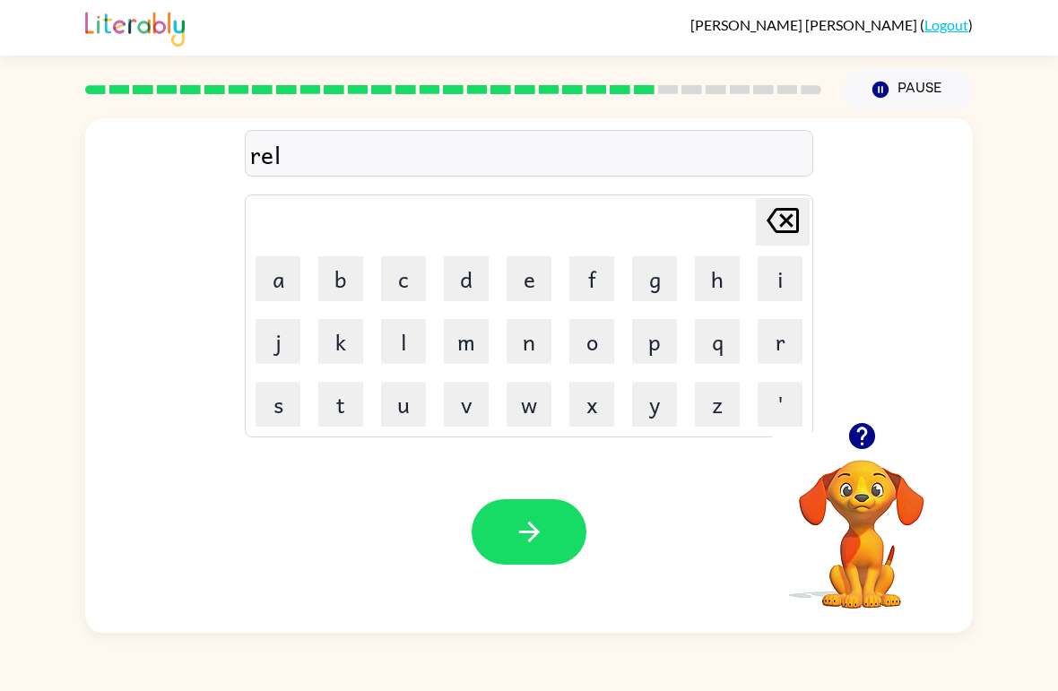
click at [272, 280] on button "a" at bounding box center [277, 278] width 45 height 45
click at [760, 287] on button "i" at bounding box center [779, 278] width 45 height 45
click at [467, 274] on button "d" at bounding box center [466, 278] width 45 height 45
click at [527, 283] on button "e" at bounding box center [528, 278] width 45 height 45
click at [478, 278] on button "d" at bounding box center [466, 278] width 45 height 45
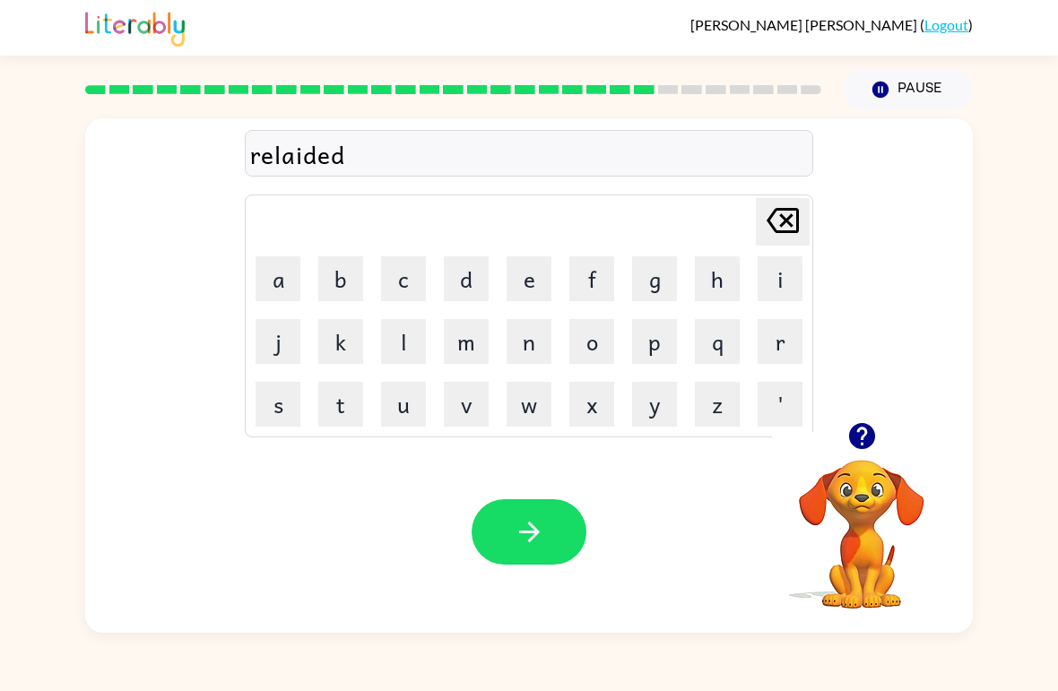
click at [522, 523] on icon "button" at bounding box center [529, 531] width 31 height 31
click at [861, 441] on icon "button" at bounding box center [861, 436] width 26 height 26
click at [539, 503] on button "button" at bounding box center [528, 531] width 115 height 65
click at [865, 464] on video "Your browser must support playing .mp4 files to use Literably. Please try using…" at bounding box center [861, 521] width 179 height 179
click at [741, 103] on div at bounding box center [452, 89] width 757 height 63
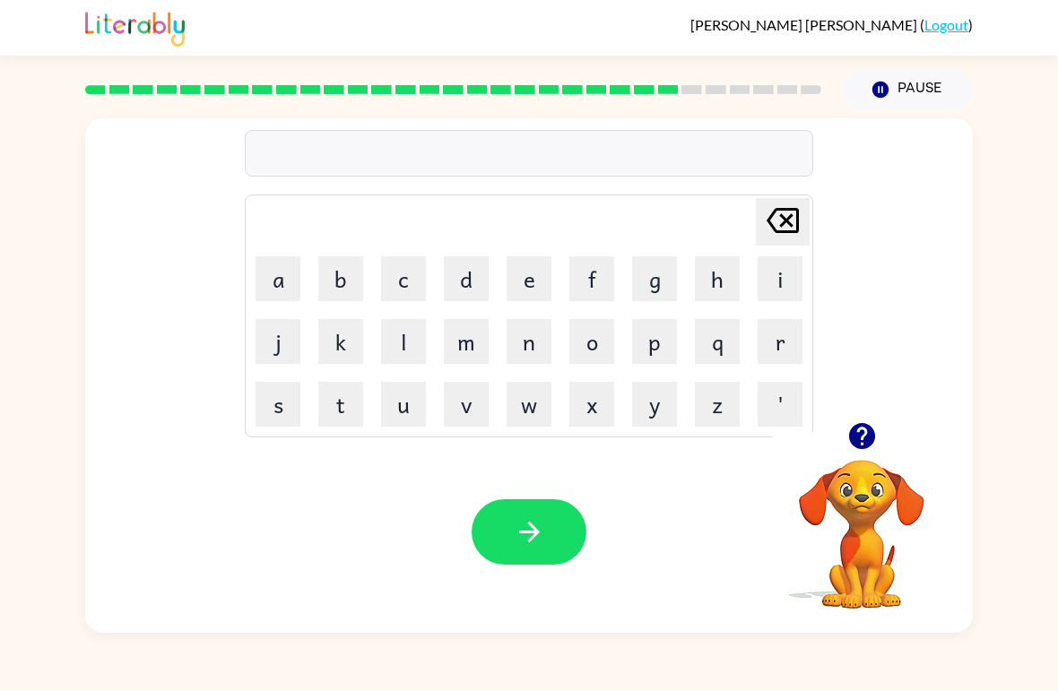
click at [653, 281] on button "g" at bounding box center [654, 278] width 45 height 45
click at [586, 353] on button "o" at bounding box center [591, 341] width 45 height 45
click at [418, 410] on button "u" at bounding box center [403, 404] width 45 height 45
click at [358, 271] on button "b" at bounding box center [340, 278] width 45 height 45
click at [418, 350] on button "l" at bounding box center [403, 341] width 45 height 45
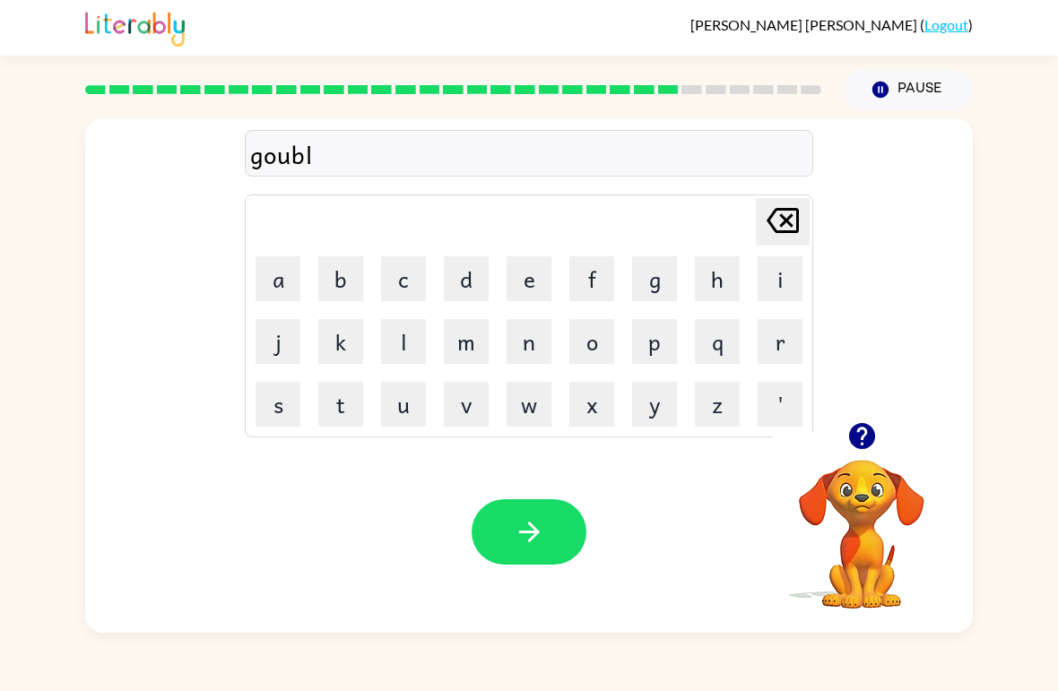
click at [762, 262] on button "i" at bounding box center [779, 278] width 45 height 45
click at [539, 349] on button "n" at bounding box center [528, 341] width 45 height 45
click at [512, 535] on button "button" at bounding box center [528, 531] width 115 height 65
click at [865, 457] on button "button" at bounding box center [862, 436] width 46 height 46
click at [407, 339] on button "l" at bounding box center [403, 341] width 45 height 45
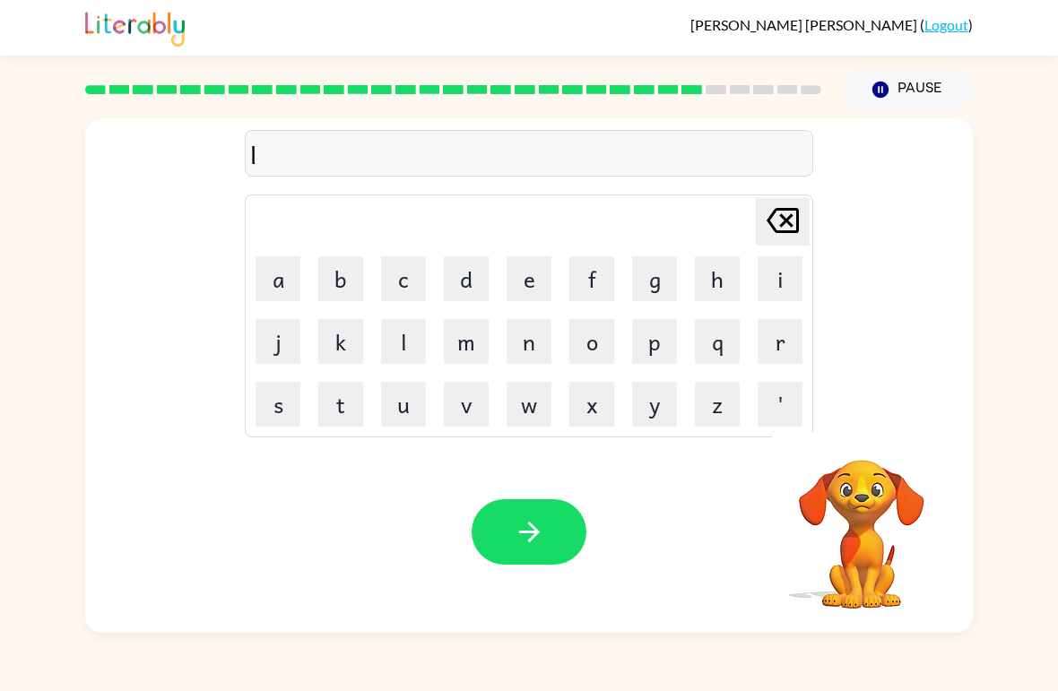
click at [585, 350] on button "o" at bounding box center [591, 341] width 45 height 45
click at [475, 348] on button "m" at bounding box center [466, 341] width 45 height 45
click at [331, 279] on button "b" at bounding box center [340, 278] width 45 height 45
click at [538, 281] on button "e" at bounding box center [528, 278] width 45 height 45
click at [761, 350] on button "r" at bounding box center [779, 341] width 45 height 45
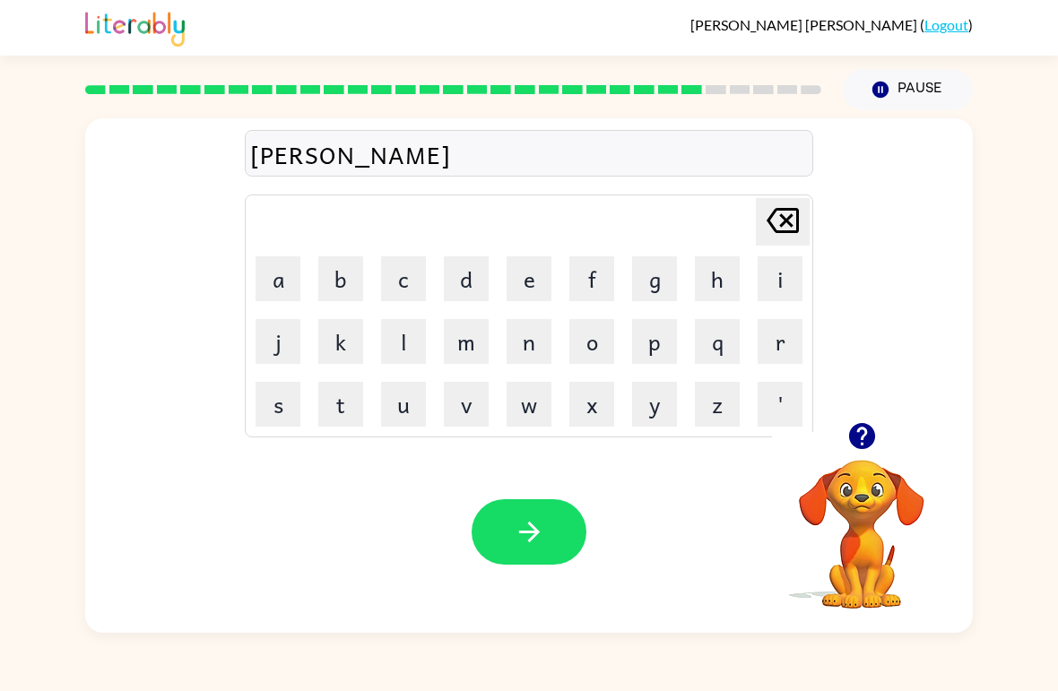
click at [293, 347] on button "j" at bounding box center [277, 341] width 45 height 45
click at [279, 289] on button "a" at bounding box center [277, 278] width 45 height 45
click at [416, 283] on button "c" at bounding box center [403, 278] width 45 height 45
click at [337, 361] on button "k" at bounding box center [340, 341] width 45 height 45
click at [533, 555] on button "button" at bounding box center [528, 531] width 115 height 65
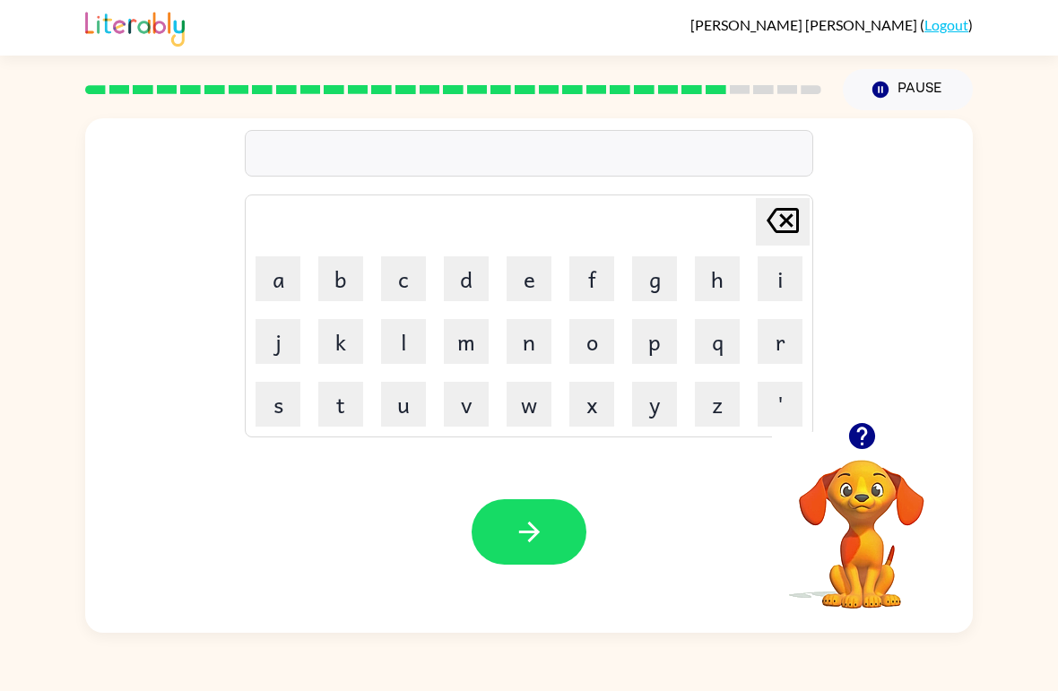
click at [859, 450] on icon "button" at bounding box center [861, 435] width 31 height 31
click at [410, 263] on button "c" at bounding box center [403, 278] width 45 height 45
click at [799, 223] on icon "[PERSON_NAME] last character input" at bounding box center [782, 220] width 43 height 43
click at [661, 351] on button "p" at bounding box center [654, 341] width 45 height 45
click at [787, 283] on button "i" at bounding box center [779, 278] width 45 height 45
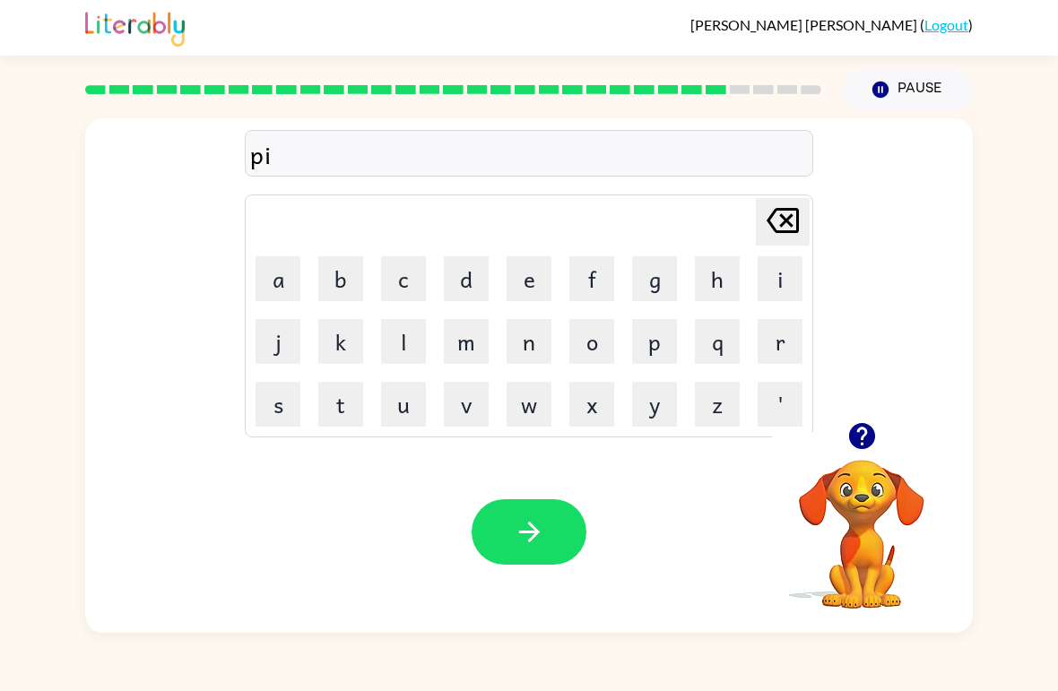
click at [782, 341] on button "r" at bounding box center [779, 341] width 45 height 45
click at [294, 395] on button "s" at bounding box center [277, 404] width 45 height 45
click at [497, 539] on button "button" at bounding box center [528, 531] width 115 height 65
click at [1055, 419] on div "[PERSON_NAME] last character input a b c d e f g h i j k l m n o p q r s t u v …" at bounding box center [529, 371] width 1058 height 523
click at [32, 640] on div "[PERSON_NAME] ( Logout ) Pause Pause Delete Delete last character input a b c d…" at bounding box center [529, 345] width 1058 height 691
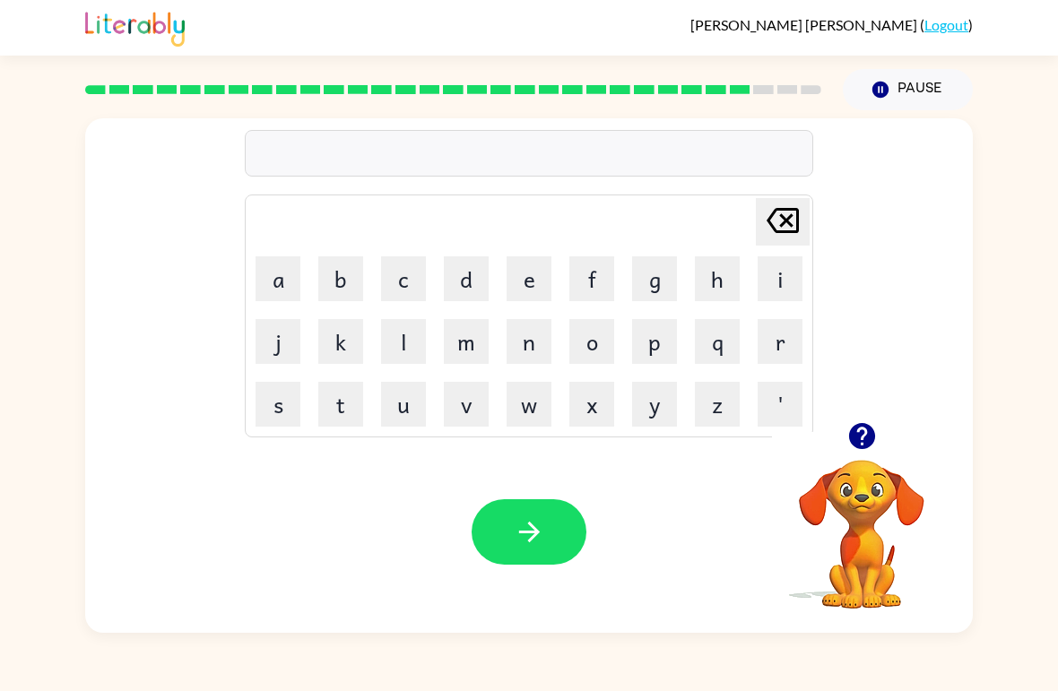
click at [859, 444] on icon "button" at bounding box center [861, 436] width 26 height 26
click at [357, 422] on button "t" at bounding box center [340, 404] width 45 height 45
click at [724, 264] on button "h" at bounding box center [717, 278] width 45 height 45
click at [774, 283] on button "i" at bounding box center [779, 278] width 45 height 45
click at [540, 340] on button "n" at bounding box center [528, 341] width 45 height 45
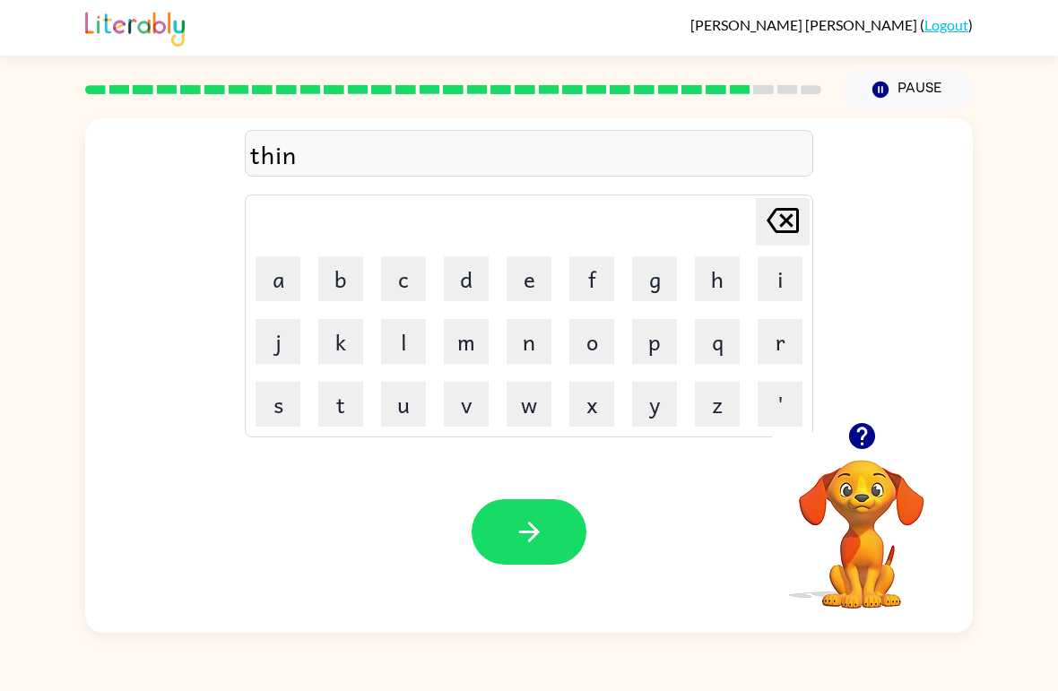
click at [335, 334] on button "k" at bounding box center [340, 341] width 45 height 45
click at [523, 519] on icon "button" at bounding box center [529, 531] width 31 height 31
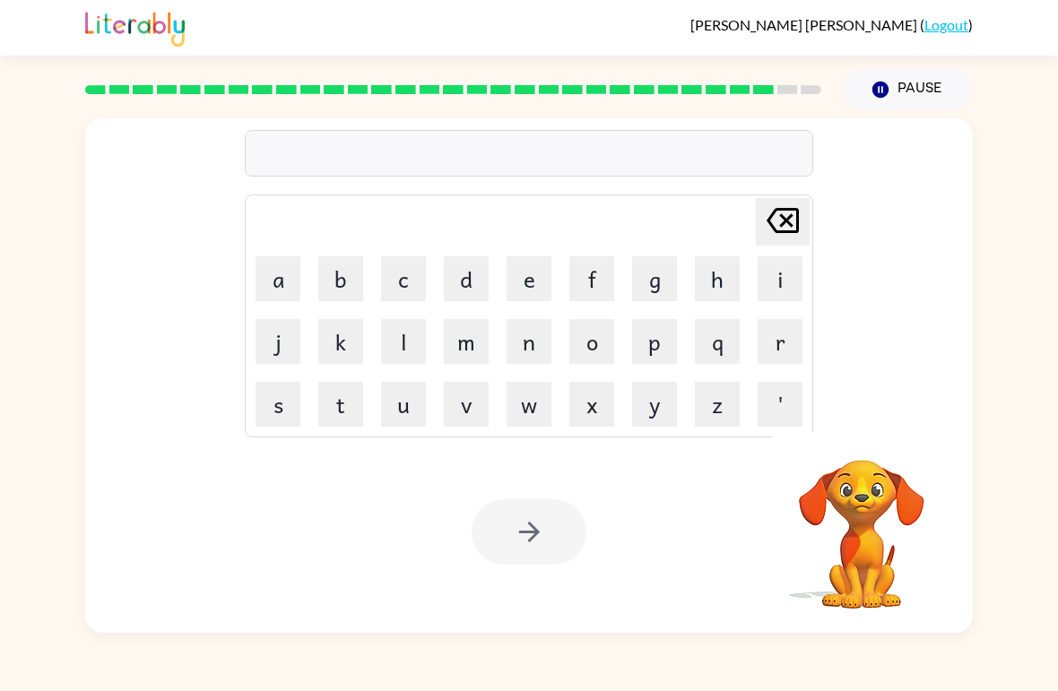
click at [279, 398] on button "s" at bounding box center [277, 404] width 45 height 45
click at [770, 279] on button "i" at bounding box center [779, 278] width 45 height 45
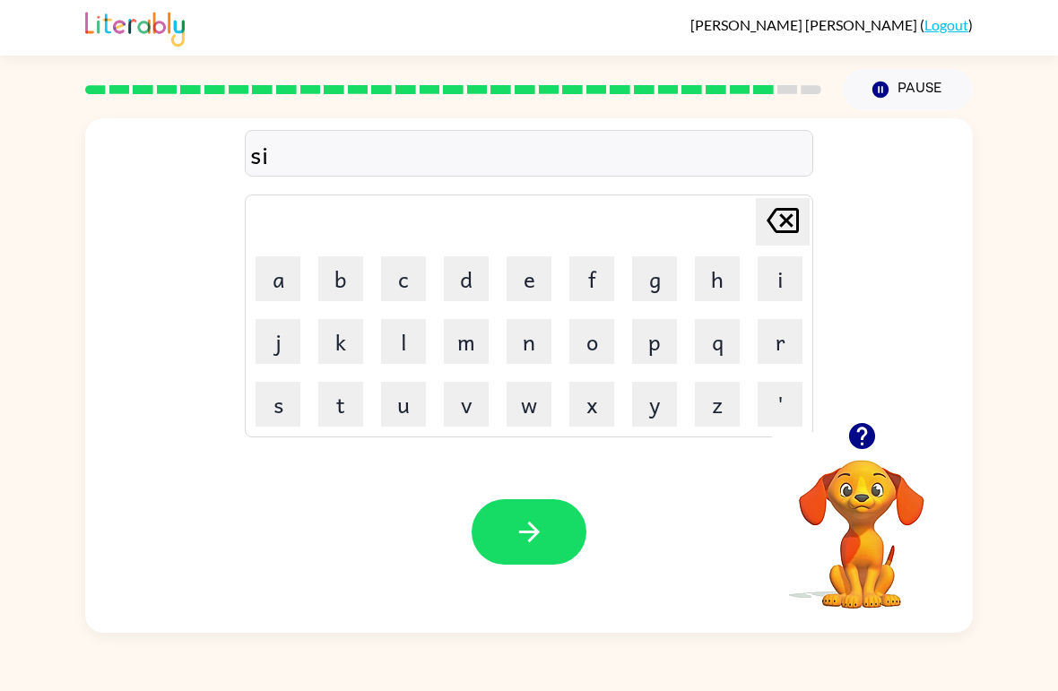
click at [422, 342] on button "l" at bounding box center [403, 341] width 45 height 45
click at [477, 417] on button "v" at bounding box center [466, 404] width 45 height 45
click at [531, 285] on button "e" at bounding box center [528, 278] width 45 height 45
click at [779, 349] on button "r" at bounding box center [779, 341] width 45 height 45
click at [530, 413] on button "w" at bounding box center [528, 404] width 45 height 45
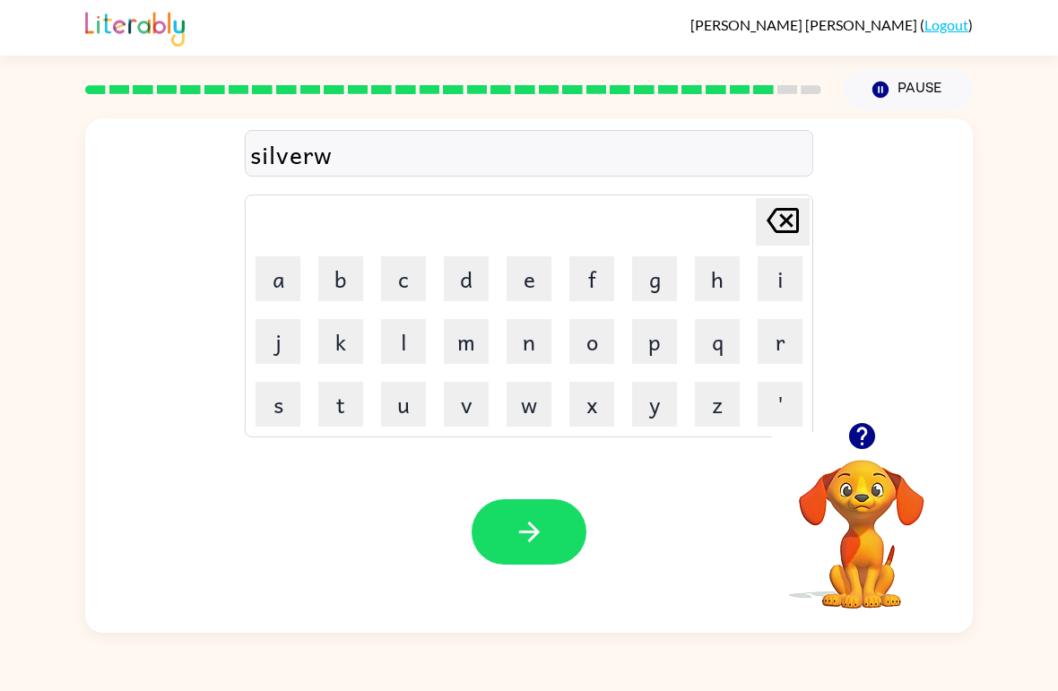
click at [537, 290] on button "e" at bounding box center [528, 278] width 45 height 45
click at [415, 325] on button "l" at bounding box center [403, 341] width 45 height 45
click at [415, 324] on button "l" at bounding box center [403, 341] width 45 height 45
click at [538, 540] on icon "button" at bounding box center [529, 531] width 31 height 31
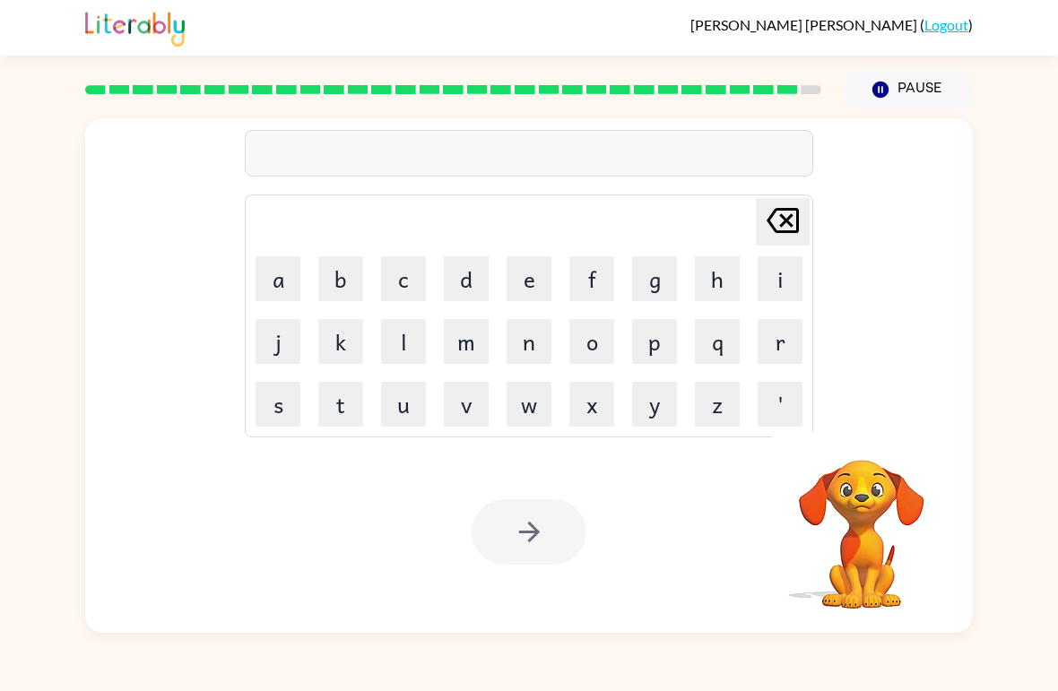
click at [298, 263] on button "a" at bounding box center [277, 278] width 45 height 45
click at [550, 536] on button "button" at bounding box center [528, 531] width 115 height 65
